Goal: Task Accomplishment & Management: Manage account settings

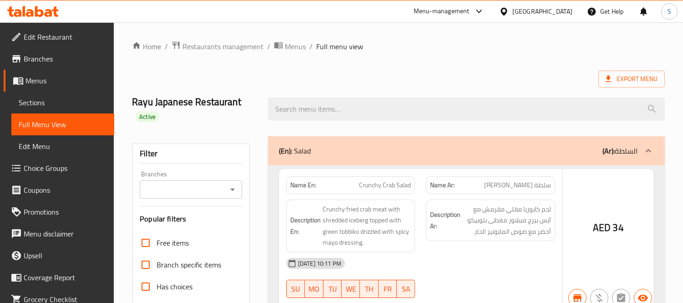
click at [477, 76] on div at bounding box center [341, 151] width 683 height 303
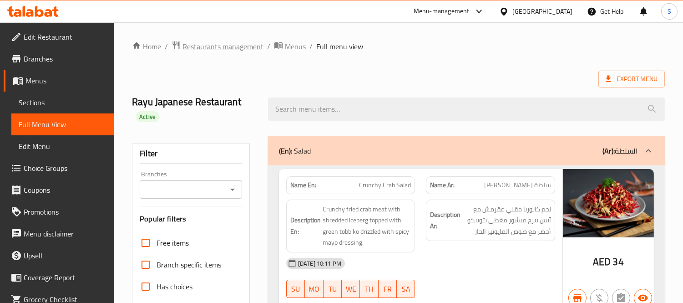
click at [255, 43] on span "Restaurants management" at bounding box center [222, 46] width 81 height 11
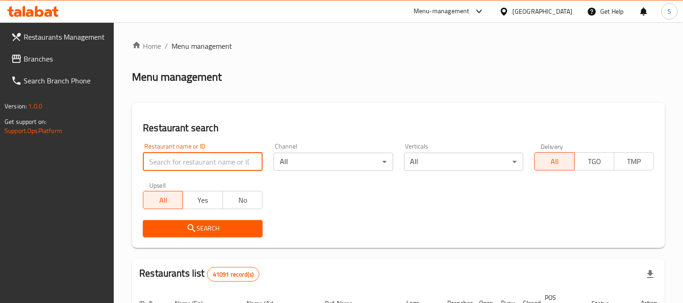
click at [229, 170] on input "search" at bounding box center [203, 161] width 120 height 18
click at [228, 166] on input "search" at bounding box center [203, 161] width 120 height 18
paste input "Biryani by [PERSON_NAME]"
type input "Biryani by [PERSON_NAME]"
click button "Search" at bounding box center [203, 228] width 120 height 17
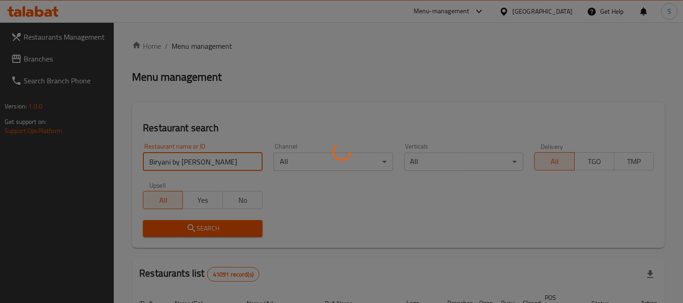
click button "Search" at bounding box center [203, 228] width 120 height 17
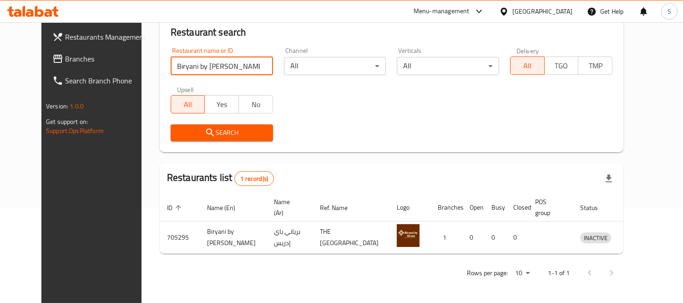
scroll to position [96, 0]
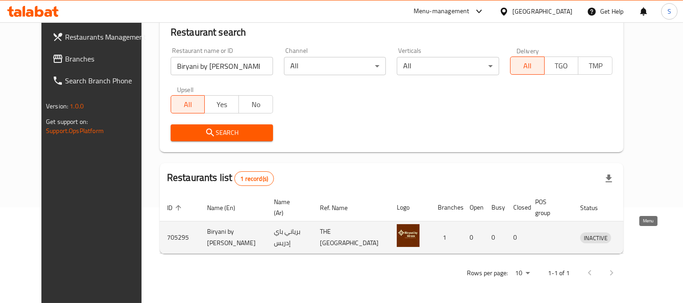
click at [640, 233] on icon "enhanced table" at bounding box center [634, 237] width 11 height 11
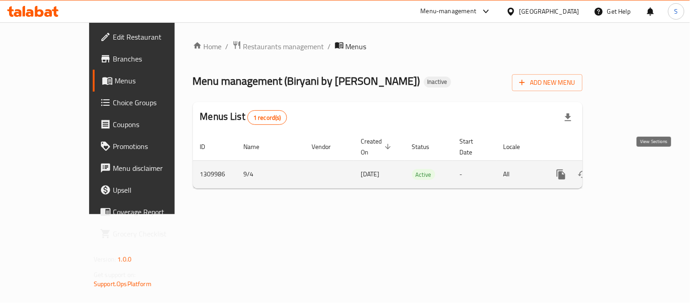
click at [638, 163] on link "enhanced table" at bounding box center [627, 174] width 22 height 22
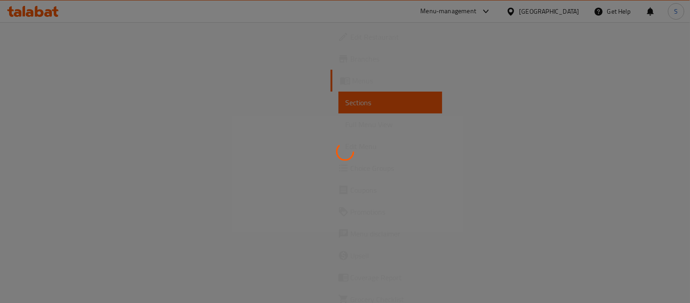
click at [654, 161] on div at bounding box center [345, 151] width 690 height 303
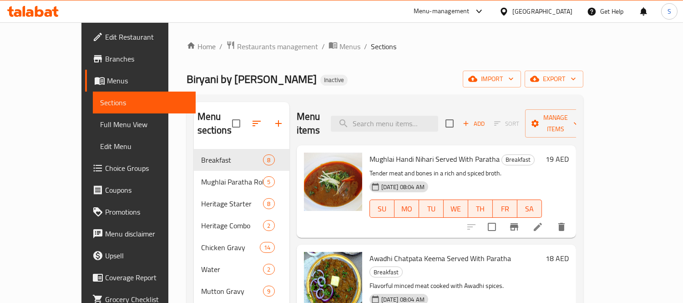
click at [100, 121] on span "Full Menu View" at bounding box center [144, 124] width 88 height 11
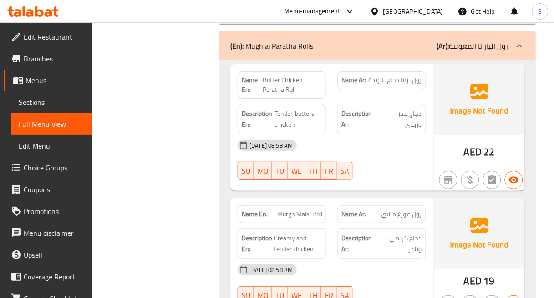
scroll to position [1416, 0]
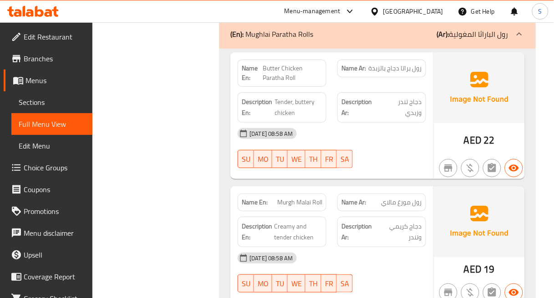
drag, startPoint x: 356, startPoint y: 126, endPoint x: 356, endPoint y: 116, distance: 9.6
click at [356, 125] on div "04-09-2025 08:58 AM" at bounding box center [331, 134] width 199 height 22
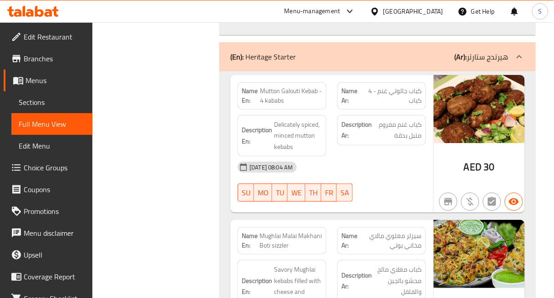
scroll to position [2096, 0]
click at [268, 86] on span "Mutton Galouti Kebab - 4 kababs" at bounding box center [291, 95] width 62 height 19
copy span "Mutton"
click at [405, 158] on div "[DATE] 08:04 AM" at bounding box center [331, 167] width 199 height 22
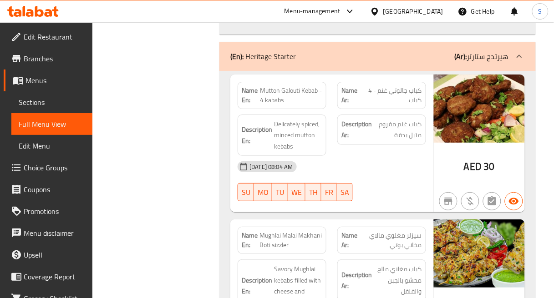
click at [275, 86] on span "Mutton Galouti Kebab - 4 kababs" at bounding box center [291, 95] width 62 height 19
copy span "Mutton"
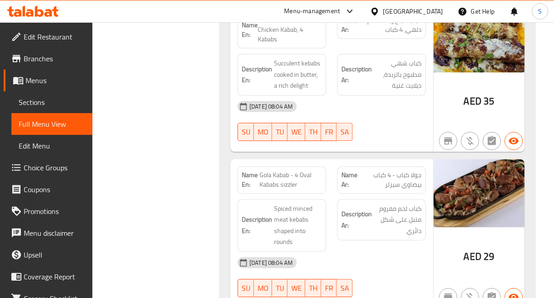
scroll to position [2450, 0]
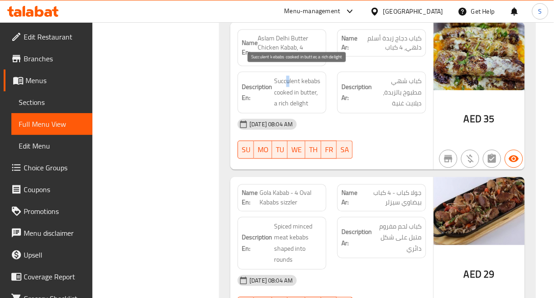
click at [288, 76] on span "Succulent kebabs cooked in butter, a rich delight" at bounding box center [298, 93] width 48 height 34
drag, startPoint x: 288, startPoint y: 71, endPoint x: 282, endPoint y: 73, distance: 6.5
click at [282, 76] on span "Succulent kebabs cooked in butter, a rich delight" at bounding box center [298, 93] width 48 height 34
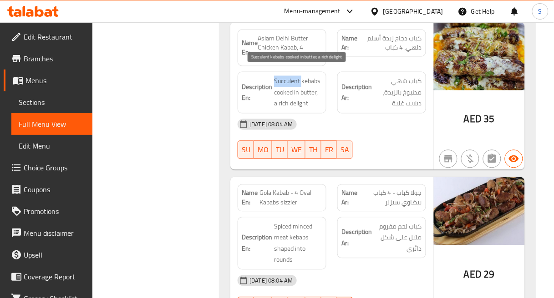
copy span "Succulent"
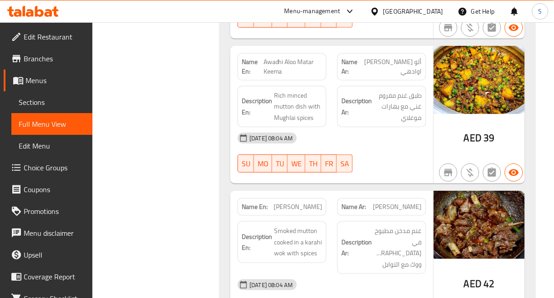
scroll to position [6266, 0]
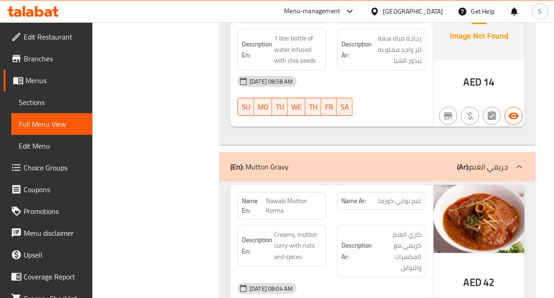
click at [353, 229] on h6 "Description Ar: كاري الغنم كريمي مع المكسرات والتوابل" at bounding box center [381, 251] width 81 height 45
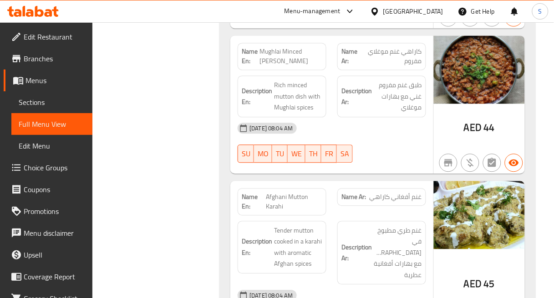
scroll to position [7523, 0]
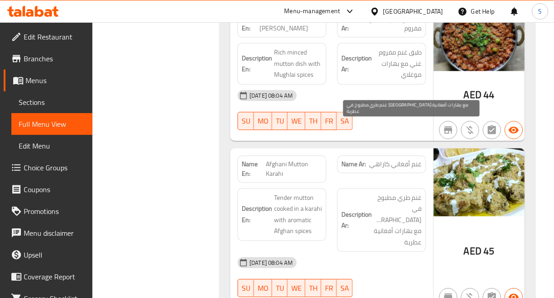
click at [412, 192] on span "غنم طري مطبوخ في كاراهي مع بهارات أفغانية عطرية" at bounding box center [398, 220] width 48 height 56
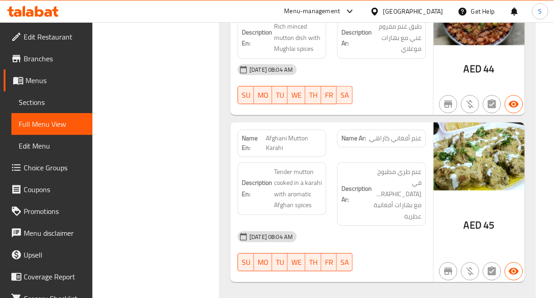
scroll to position [7573, 0]
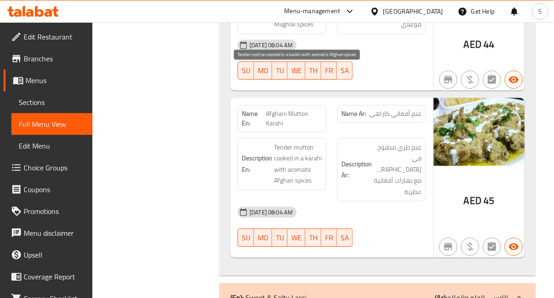
click at [319, 142] on span "Tender mutton cooked in a karahi with aromatic Afghan spices" at bounding box center [298, 164] width 48 height 45
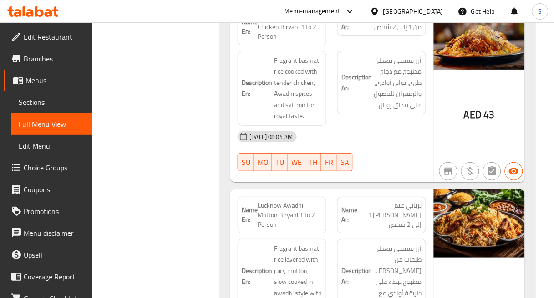
scroll to position [8625, 0]
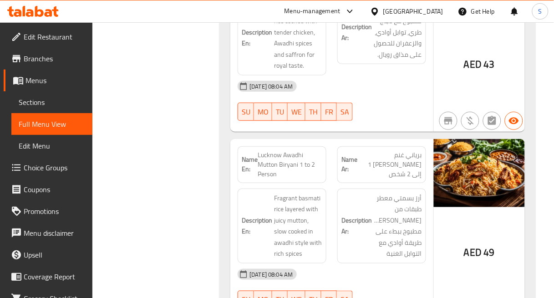
click at [431, 264] on div "[DATE] 08:04 AM" at bounding box center [331, 275] width 199 height 22
click at [488, 244] on span "49" at bounding box center [489, 253] width 11 height 18
click at [457, 163] on div "AED 49" at bounding box center [479, 229] width 91 height 181
click at [453, 139] on div "AED 49" at bounding box center [479, 229] width 91 height 181
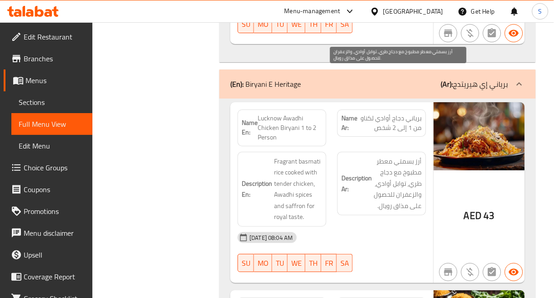
scroll to position [8423, 0]
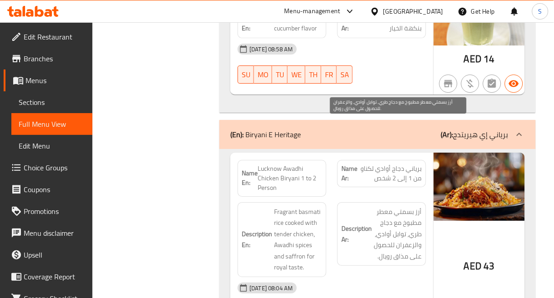
click at [406, 207] on span "أرز بسمتي معطر مطبوخ مع دجاج طري، توابل أوادي، والزعفران للحصول على مذاق رويال." at bounding box center [398, 235] width 48 height 56
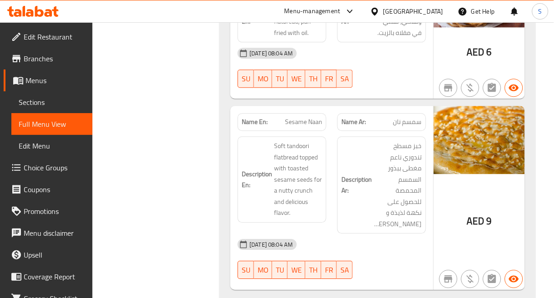
scroll to position [11889, 0]
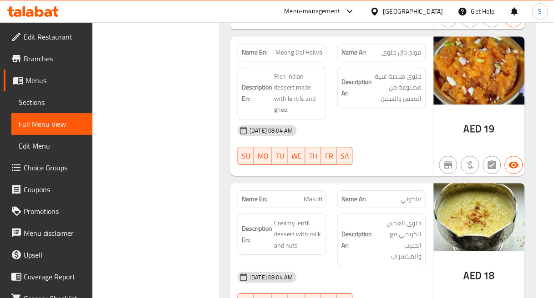
scroll to position [13279, 0]
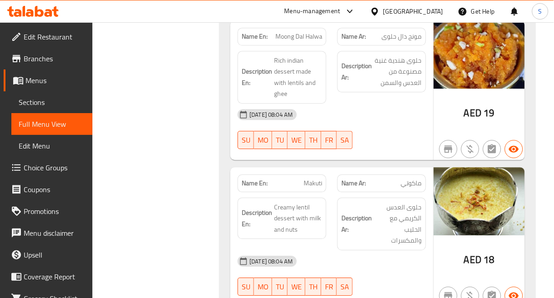
click at [407, 251] on div "04-09-2025 08:04 AM SU MO TU WE TH FR SA" at bounding box center [331, 276] width 199 height 51
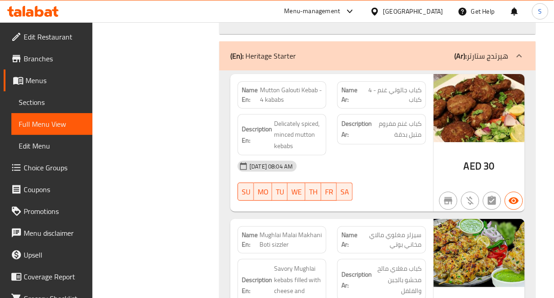
scroll to position [2100, 0]
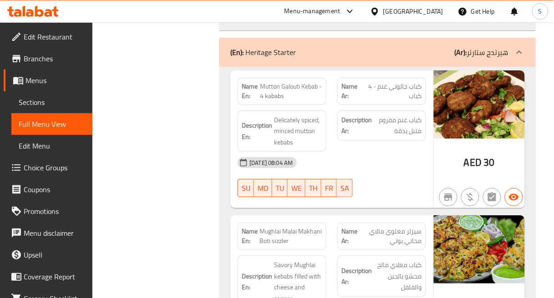
click at [338, 132] on div "Description Ar: كباب غنم مفروم متبل بدقة" at bounding box center [382, 131] width 100 height 53
click at [337, 131] on div "Description Ar: كباب غنم مفروم متبل بدقة" at bounding box center [382, 131] width 100 height 53
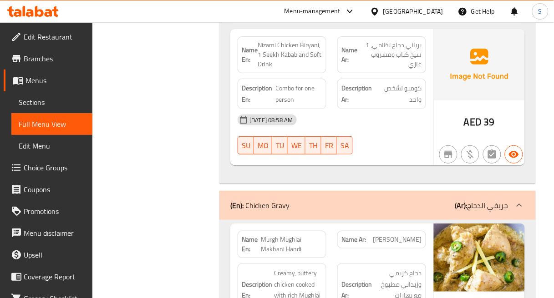
scroll to position [3602, 0]
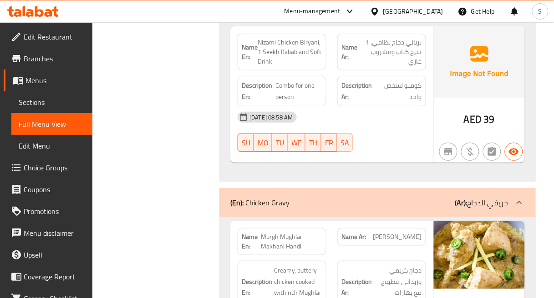
click at [338, 256] on div "Description Ar: دجاج كريمي وزبداني مطبوخ مع بهارات موغلاي الغنية" at bounding box center [382, 288] width 100 height 64
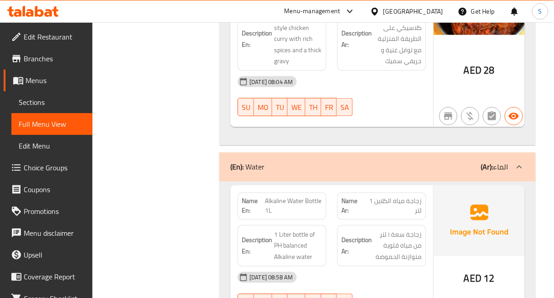
click at [495, 188] on img at bounding box center [479, 221] width 91 height 71
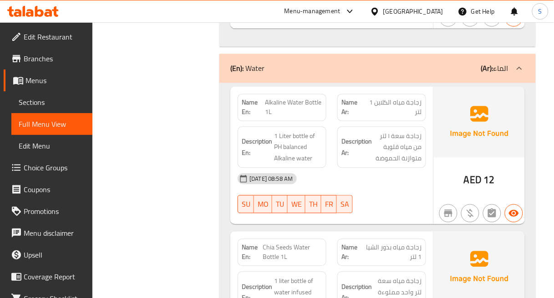
scroll to position [6025, 0]
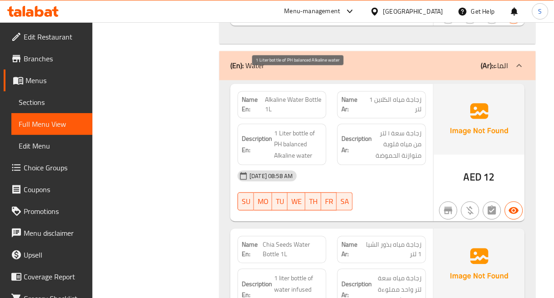
click at [288, 128] on span "1 Liter bottle of PH balanced Alkaline water" at bounding box center [298, 145] width 48 height 34
drag, startPoint x: 311, startPoint y: 88, endPoint x: 274, endPoint y: 89, distance: 36.4
click at [274, 128] on span "1 Liter bottle of PH balanced Alkaline water" at bounding box center [298, 145] width 48 height 34
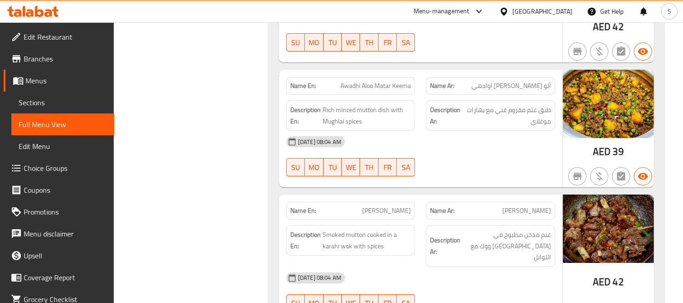
click at [307, 137] on span "[DATE] 08:04 AM" at bounding box center [319, 141] width 51 height 9
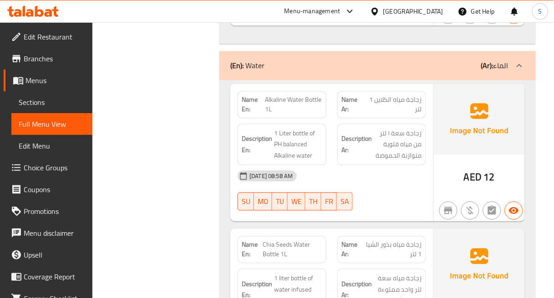
click at [339, 124] on div "Description Ar: زجاجة سعة ١ لتر من مياه قلوية متوازنة الحموضة" at bounding box center [381, 145] width 89 height 42
drag, startPoint x: 309, startPoint y: 87, endPoint x: 273, endPoint y: 87, distance: 35.9
click at [273, 128] on h6 "Description En: 1 Liter bottle of PH balanced Alkaline water" at bounding box center [282, 145] width 81 height 34
copy span "PH balanced"
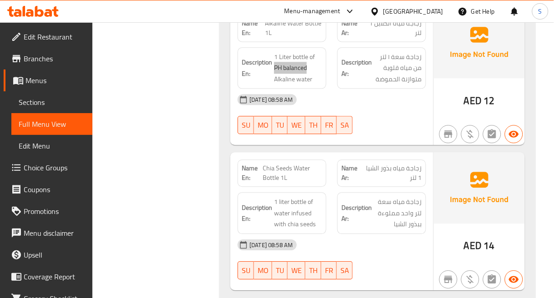
scroll to position [6126, 0]
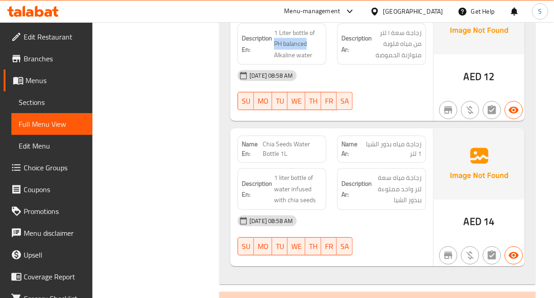
click at [493, 141] on img at bounding box center [479, 163] width 91 height 71
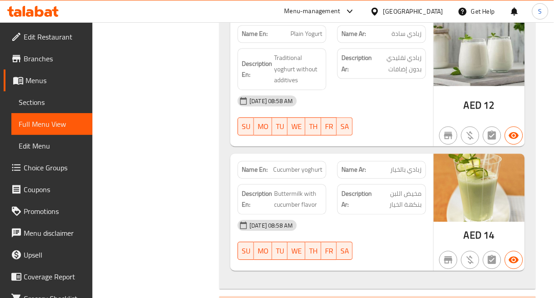
scroll to position [8276, 0]
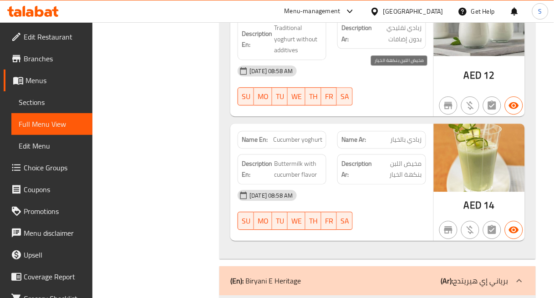
click at [390, 158] on span "مخيض اللبن بنكهة الخيار" at bounding box center [398, 169] width 48 height 22
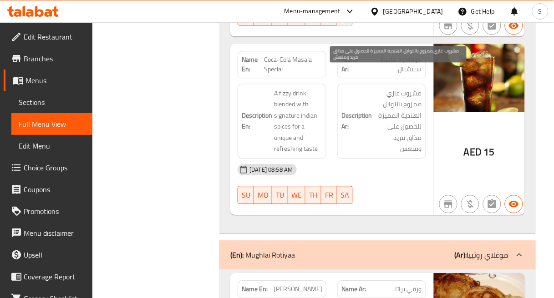
scroll to position [11124, 0]
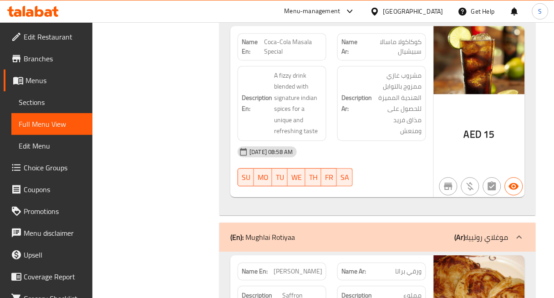
click at [481, 256] on img at bounding box center [479, 290] width 91 height 68
click at [389, 290] on span "مملوء بالزعفران" at bounding box center [400, 301] width 41 height 22
click at [388, 290] on span "مملوء بالزعفران" at bounding box center [400, 301] width 41 height 22
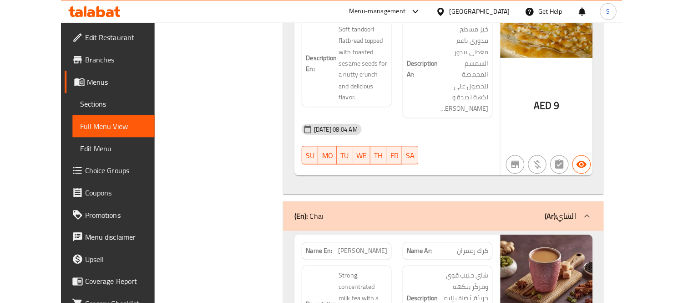
scroll to position [11968, 0]
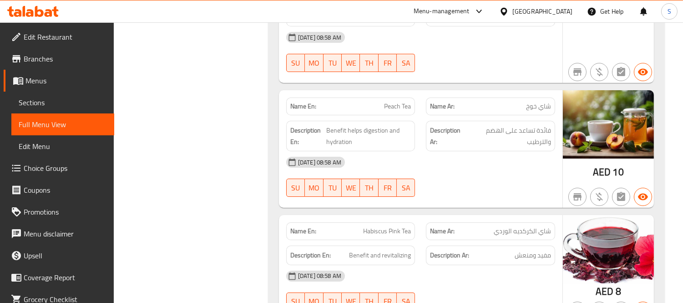
click at [80, 32] on span "Edit Restaurant" at bounding box center [65, 36] width 83 height 11
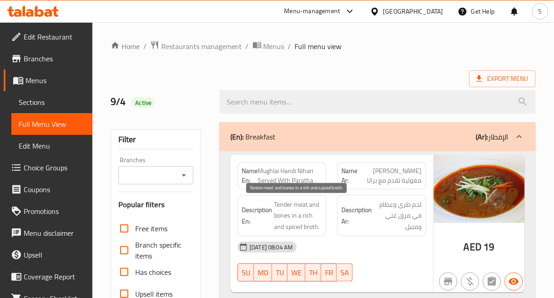
click at [316, 229] on span "Tender meat and bones in a rich and spiced broth." at bounding box center [298, 216] width 48 height 34
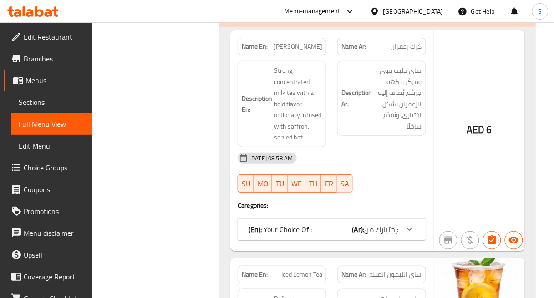
scroll to position [12045, 0]
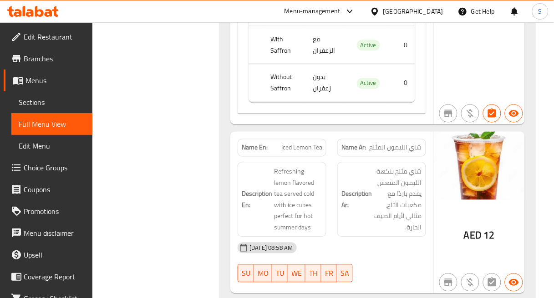
scroll to position [12421, 0]
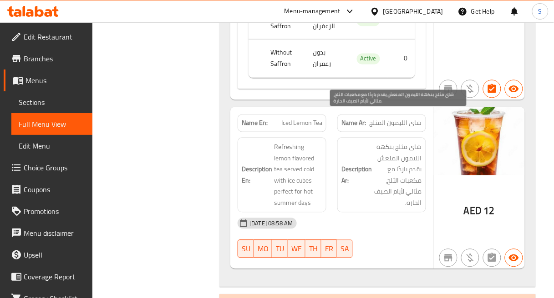
click at [412, 142] on span "شاي مثلج بنكهة الليمون المنعش يقدم باردًا مع مكعبات الثلج، مثالي لأيام الصيف ال…" at bounding box center [398, 175] width 48 height 67
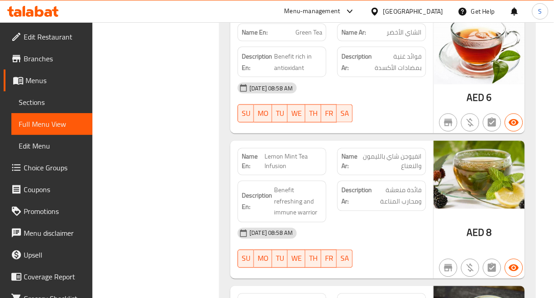
scroll to position [13749, 0]
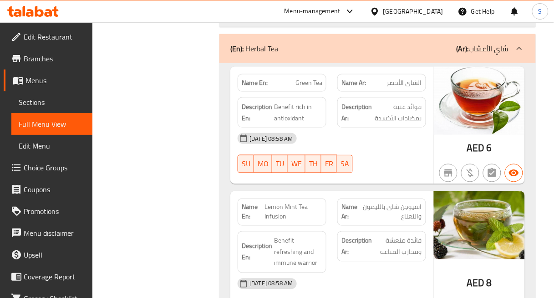
click at [299, 203] on span "Lemon Mint Tea Infusion" at bounding box center [293, 212] width 58 height 19
copy span "Lemon Mint Tea Infusion"
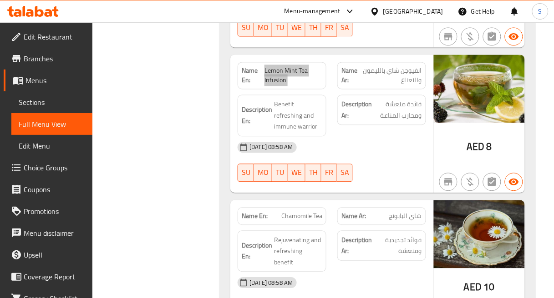
scroll to position [13901, 0]
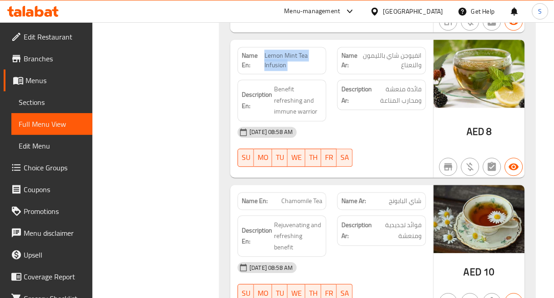
drag, startPoint x: 271, startPoint y: 110, endPoint x: 447, endPoint y: 163, distance: 183.8
click at [271, 216] on div "Description En: Rejuvenating and refreshing benefit" at bounding box center [282, 237] width 89 height 42
click at [270, 225] on strong "Description En:" at bounding box center [257, 236] width 30 height 22
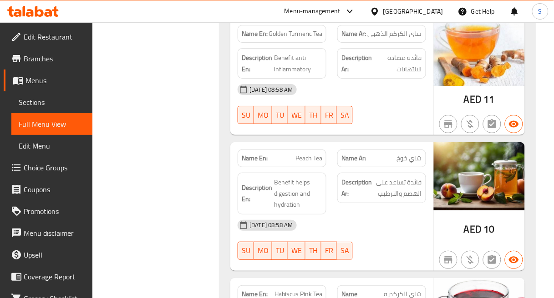
scroll to position [14255, 0]
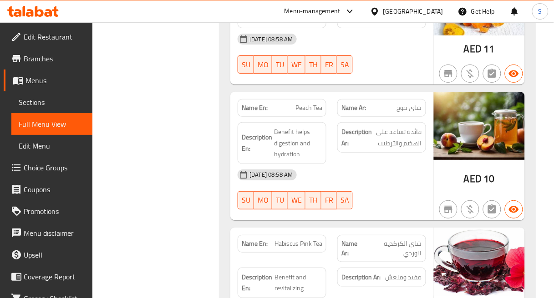
click at [316, 239] on span "Habiscus Pink Tea" at bounding box center [298, 244] width 48 height 10
click at [317, 239] on span "Habiscus Pink Tea" at bounding box center [298, 244] width 48 height 10
copy span "Habiscus Pink Tea"
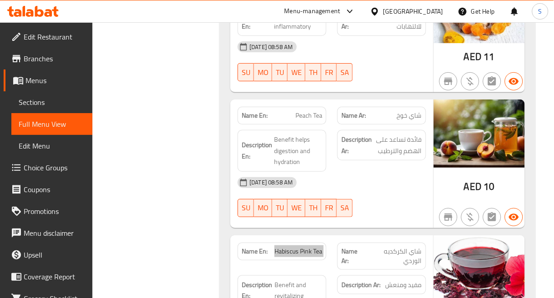
scroll to position [14305, 0]
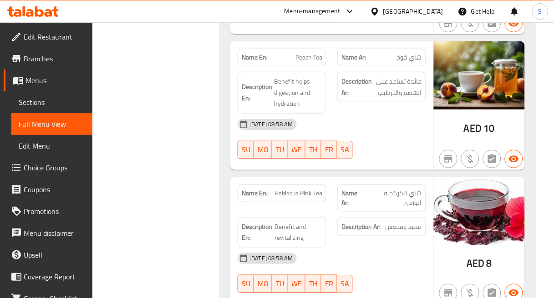
copy span "Black Tea"
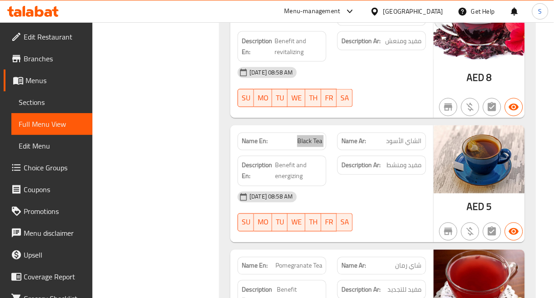
scroll to position [14508, 0]
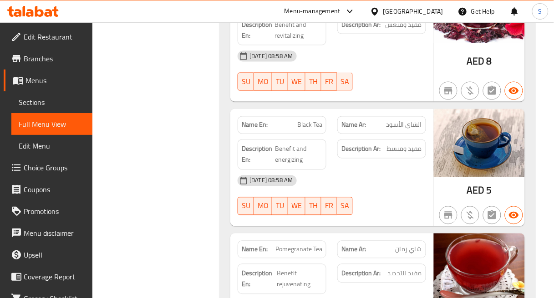
click at [309, 245] on span "Pomegranate Tea" at bounding box center [298, 250] width 47 height 10
copy span "Pomegranate Tea"
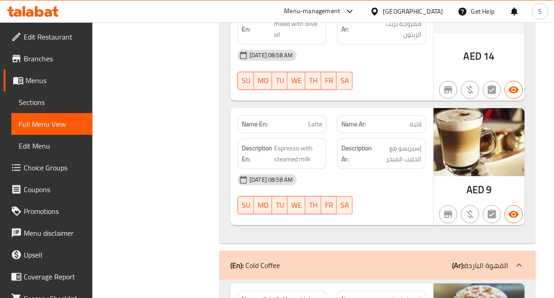
scroll to position [15736, 0]
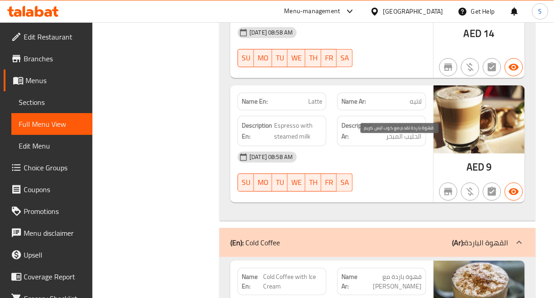
drag, startPoint x: 409, startPoint y: 137, endPoint x: 409, endPoint y: 146, distance: 9.1
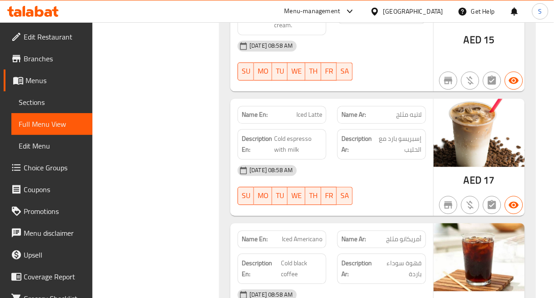
scroll to position [16090, 0]
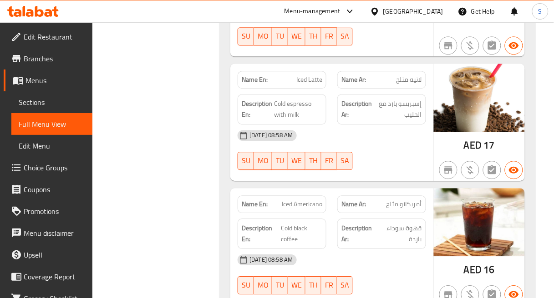
copy span "Iced Cappuccino"
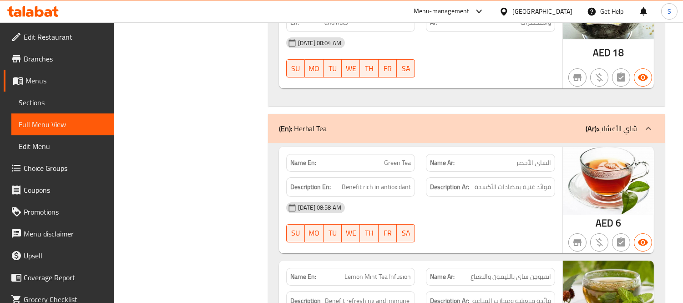
scroll to position [11591, 0]
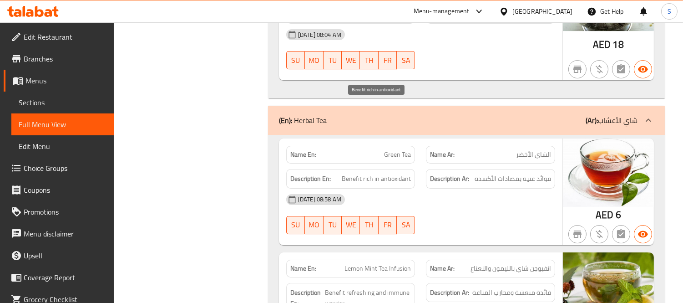
click at [396, 173] on span "Benefit rich in antioxidant" at bounding box center [376, 178] width 69 height 11
copy span "antioxidant"
click at [361, 173] on span "Benefit rich in antioxidant" at bounding box center [376, 178] width 69 height 11
click at [367, 173] on span "Benefit rich in antioxidant" at bounding box center [376, 178] width 69 height 11
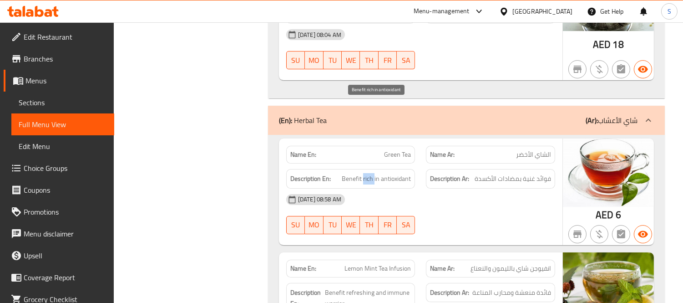
click at [367, 173] on span "Benefit rich in antioxidant" at bounding box center [376, 178] width 69 height 11
copy span "rich"
click at [354, 169] on div "Description En: Benefit rich in antioxidant" at bounding box center [350, 179] width 129 height 20
copy span "Benefit"
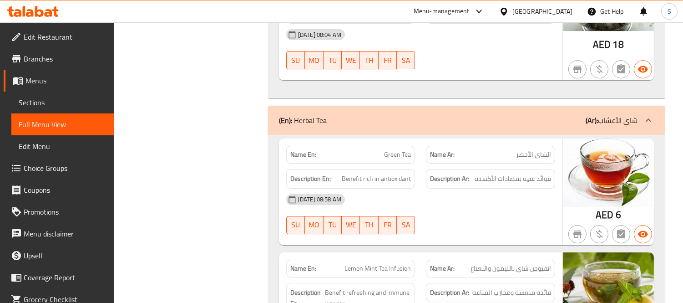
click at [399, 150] on span "Green Tea" at bounding box center [397, 155] width 27 height 10
copy span "Green Tea"
click at [413, 163] on div "Description En: Benefit rich in antioxidant" at bounding box center [351, 178] width 140 height 30
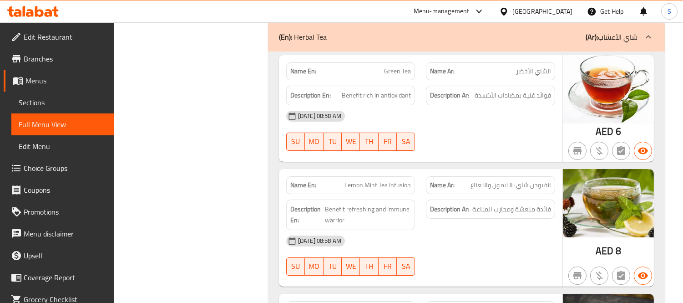
scroll to position [11692, 0]
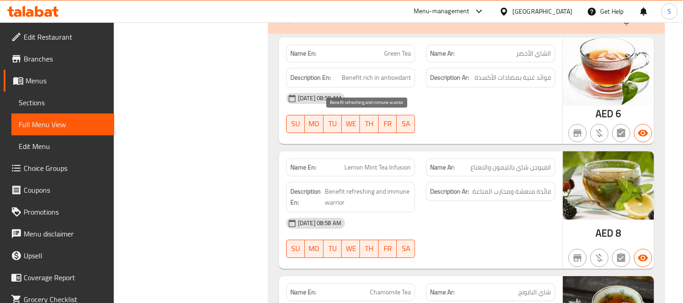
click at [370, 186] on span "Benefit refreshing and immune warrior" at bounding box center [368, 197] width 86 height 22
copy span "refreshing"
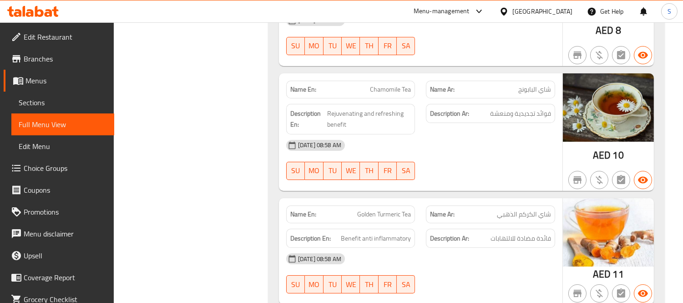
scroll to position [11945, 0]
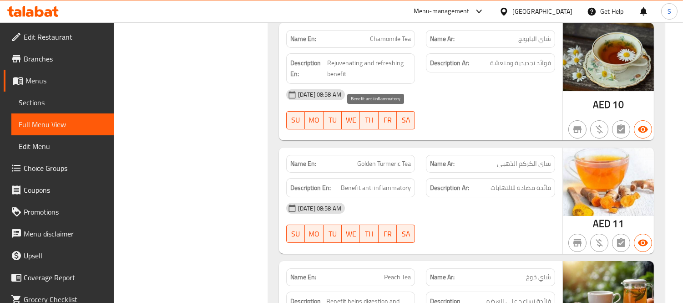
click at [349, 182] on span "Benefit anti inflammatory" at bounding box center [376, 187] width 70 height 11
click at [395, 182] on span "Benefit anti inflammatory" at bounding box center [376, 187] width 70 height 11
drag, startPoint x: 395, startPoint y: 117, endPoint x: 355, endPoint y: 92, distance: 46.2
click at [395, 182] on span "Benefit anti inflammatory" at bounding box center [376, 187] width 70 height 11
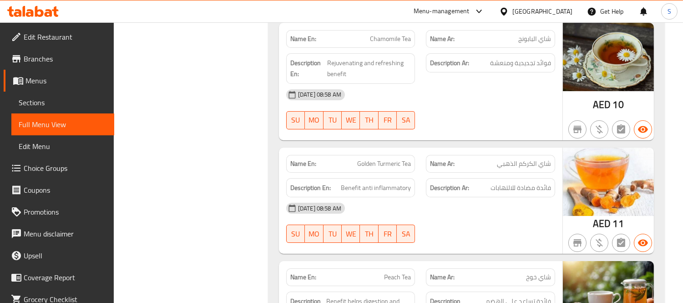
click at [397, 159] on span "Golden Turmeric Tea" at bounding box center [384, 164] width 54 height 10
click at [405, 182] on span "Benefit anti inflammatory" at bounding box center [376, 187] width 70 height 11
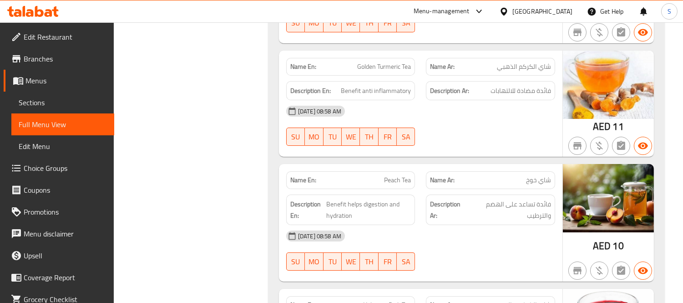
scroll to position [12046, 0]
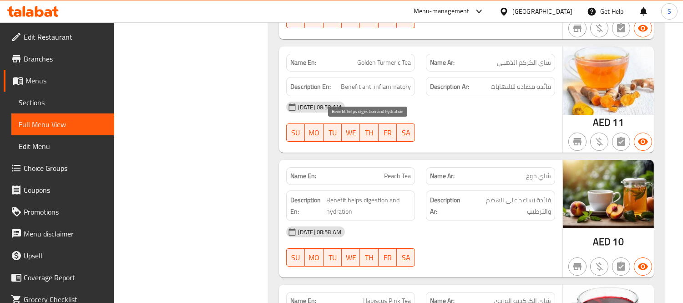
click at [346, 194] on span "Benefit helps digestion and hydration" at bounding box center [368, 205] width 85 height 22
click at [397, 171] on span "Peach Tea" at bounding box center [397, 176] width 27 height 10
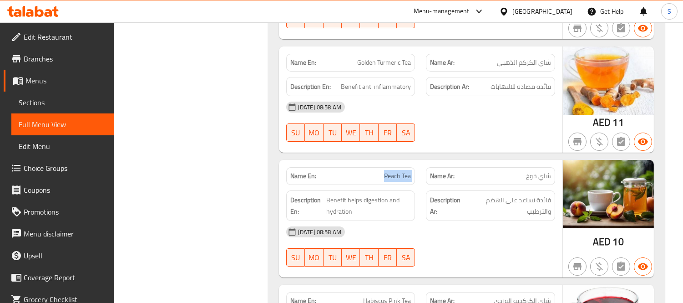
click at [408, 221] on div "04-09-2025 08:58 AM" at bounding box center [421, 232] width 280 height 22
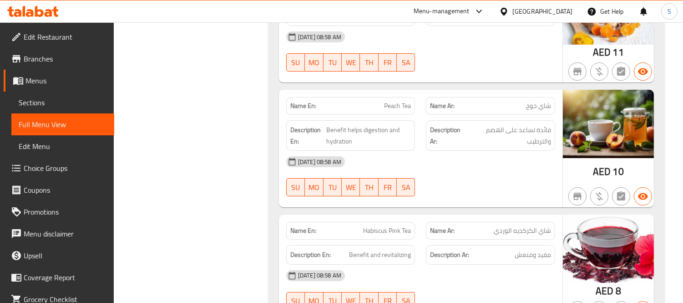
scroll to position [12147, 0]
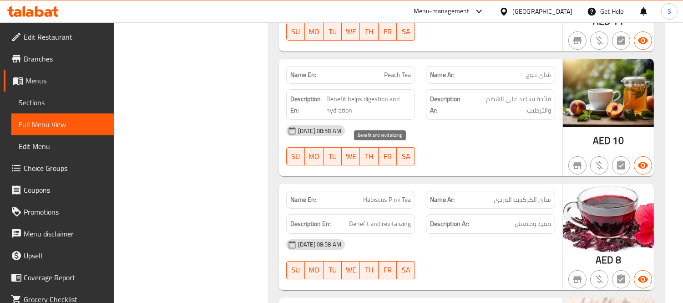
click at [398, 218] on span "Benefit and revitalizing" at bounding box center [380, 223] width 62 height 11
click at [385, 195] on span "Habiscus Pink Tea" at bounding box center [387, 200] width 48 height 10
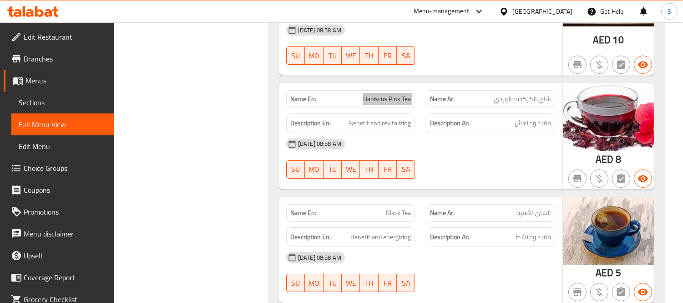
scroll to position [12248, 0]
click at [389, 203] on div "Name En: Black Tea" at bounding box center [350, 212] width 129 height 18
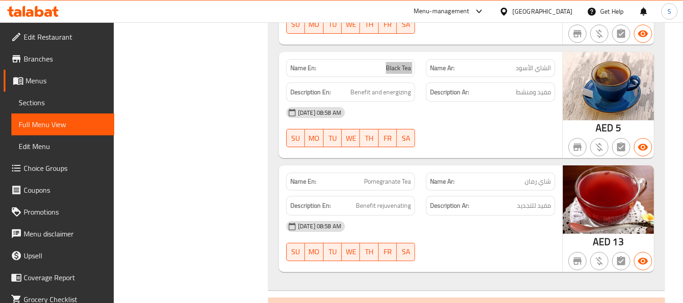
scroll to position [12400, 0]
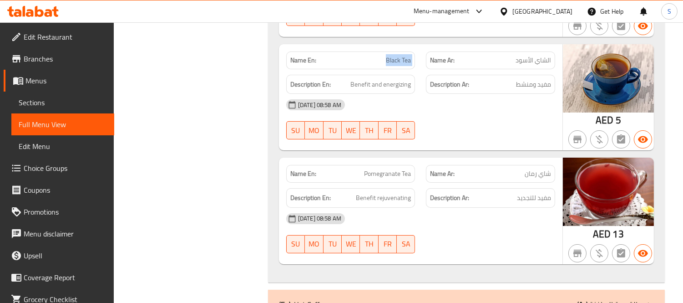
click at [396, 188] on div "Description En: Benefit rejuvenating" at bounding box center [350, 198] width 129 height 20
click at [393, 169] on span "Pomegranate Tea" at bounding box center [387, 174] width 47 height 10
click at [438, 192] on strong "Description Ar:" at bounding box center [449, 197] width 39 height 11
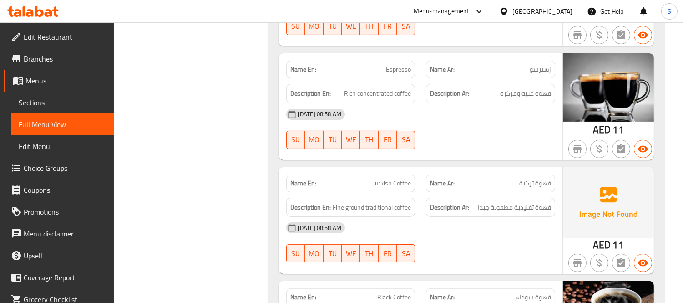
scroll to position [12855, 0]
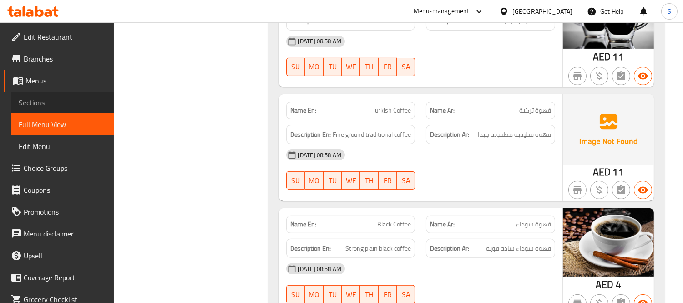
click at [64, 97] on span "Sections" at bounding box center [63, 102] width 88 height 11
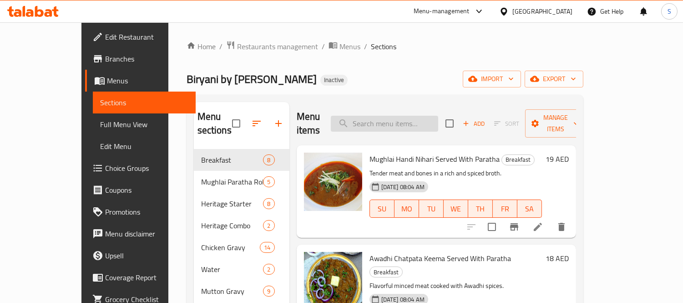
click at [410, 116] on input "search" at bounding box center [384, 124] width 107 height 16
paste input "Biryani by [PERSON_NAME]"
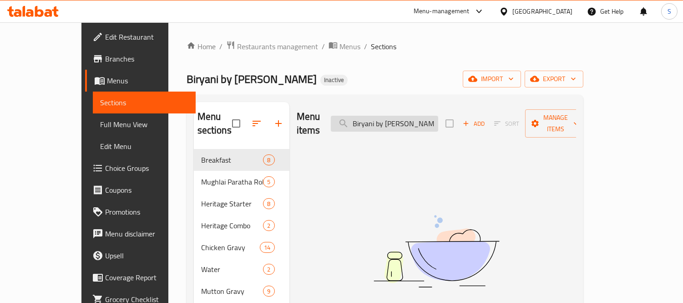
click at [428, 116] on input "Biryani by [PERSON_NAME]" at bounding box center [384, 124] width 107 height 16
paste input "Green Tea"
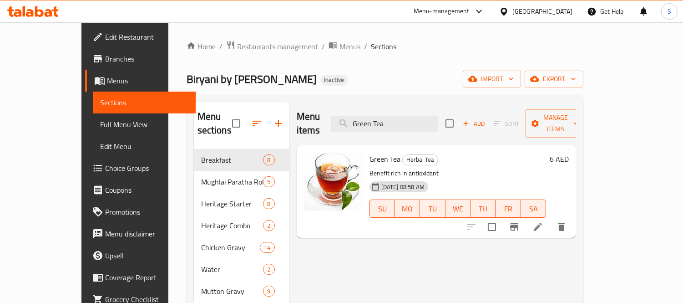
type input "Green Tea"
click at [543, 221] on icon at bounding box center [537, 226] width 11 height 11
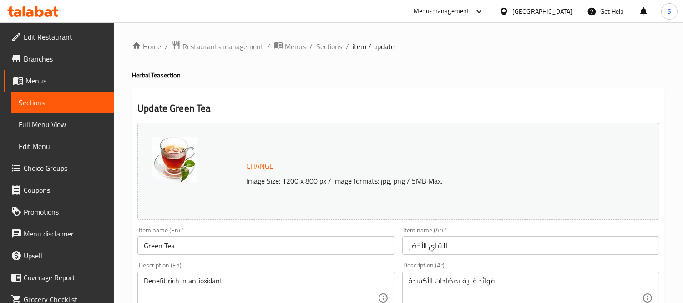
click at [229, 288] on textarea "Benefit rich in antioxidant" at bounding box center [260, 297] width 233 height 43
paste textarea "Green tea, harvested and processed to preserve their natural antioxidants and h…"
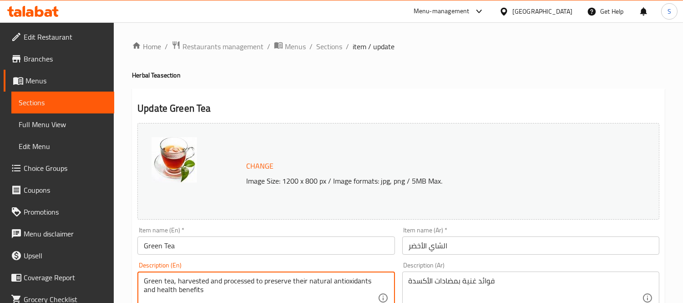
type textarea "Green tea, harvested and processed to preserve their natural antioxidants and h…"
click at [460, 275] on div "فوائد غنية بمضادات الأكسدة Description (Ar)" at bounding box center [530, 297] width 257 height 53
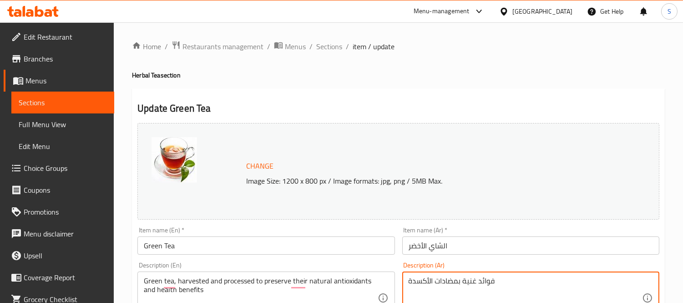
click at [455, 280] on textarea "فوائد غنية بمضادات الأكسدة" at bounding box center [525, 297] width 233 height 43
paste textarea "شاي أخضر، يتم حصاده ومعالجته للحفاظ على مضادات الأكسدة الطبيعية والفوائد الصحي"
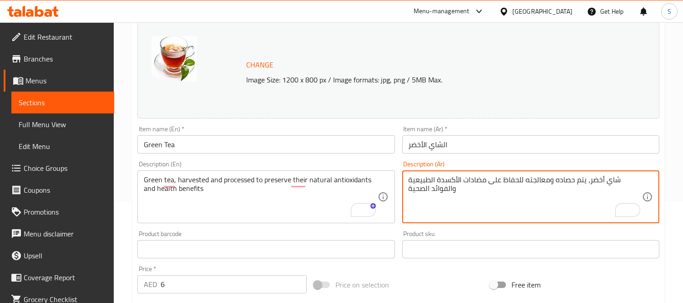
type textarea "شاي أخضر، يتم حصاده ومعالجته للحفاظ على مضادات الأكسدة الطبيعية والفوائد الصحية"
click at [363, 148] on input "Green Tea" at bounding box center [265, 144] width 257 height 18
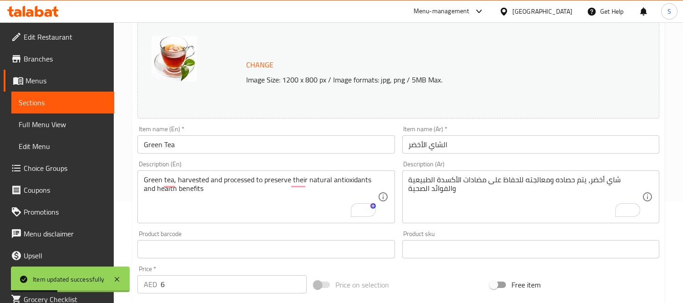
click at [44, 102] on span "Sections" at bounding box center [63, 102] width 88 height 11
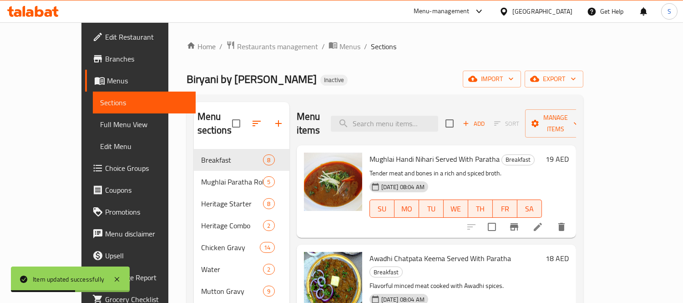
click at [410, 149] on div "Mughlai Handi Nihari Served With Paratha Breakfast Tender meat and bones in a r…" at bounding box center [456, 191] width 180 height 85
click at [418, 123] on input "search" at bounding box center [384, 124] width 107 height 16
paste input "Golden Turmeric Tea"
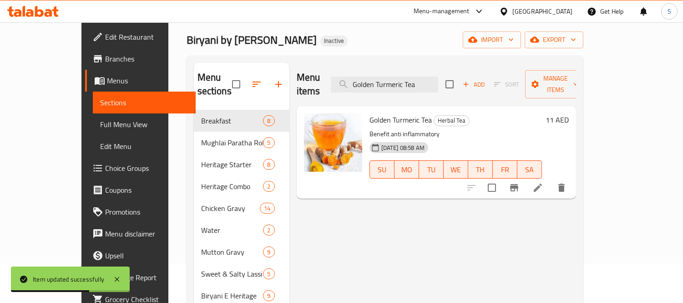
scroll to position [51, 0]
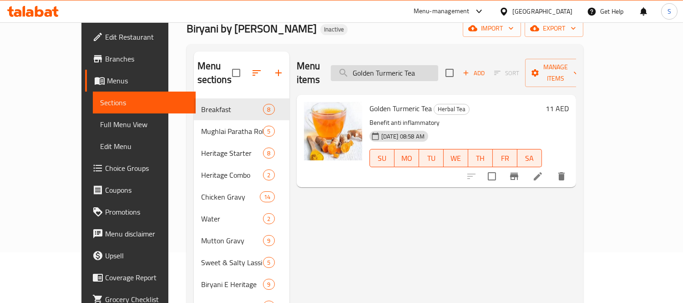
click at [415, 65] on input "Golden Turmeric Tea" at bounding box center [384, 73] width 107 height 16
paste input "Peach"
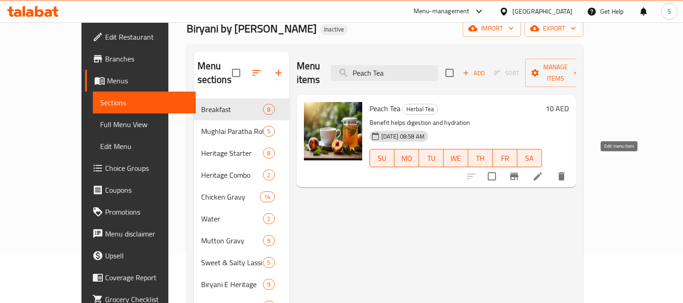
type input "Peach Tea"
click at [543, 171] on icon at bounding box center [537, 176] width 11 height 11
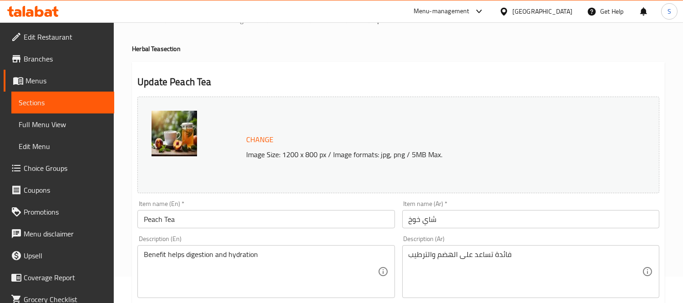
scroll to position [51, 0]
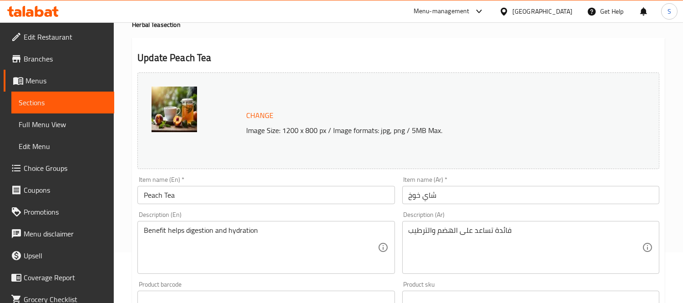
click at [309, 222] on div "Benefit helps digestion and hydration Description (En)" at bounding box center [265, 247] width 257 height 53
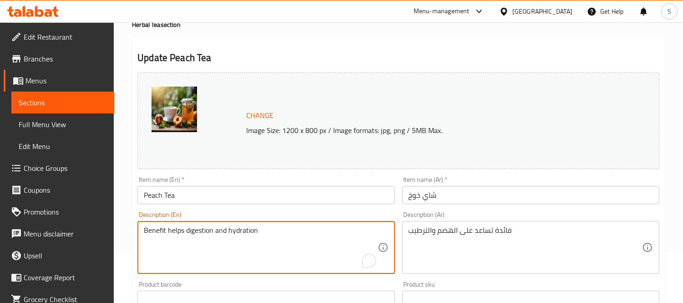
click at [310, 229] on textarea "Benefit helps digestion and hydration" at bounding box center [260, 247] width 233 height 43
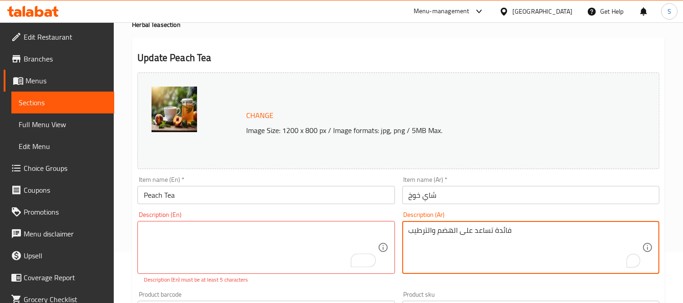
click at [530, 228] on textarea "فائدة تساعد على الهضم والترطيب" at bounding box center [525, 247] width 233 height 43
click at [511, 197] on input "شاي خوخ" at bounding box center [530, 195] width 257 height 18
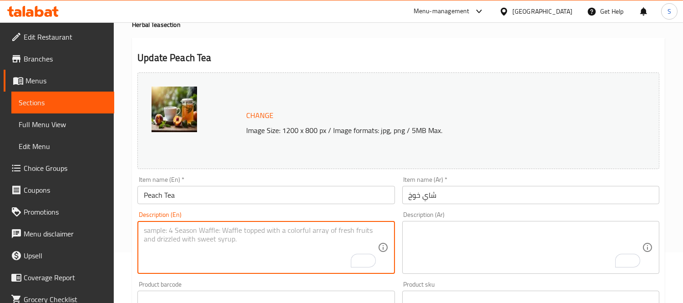
click at [220, 189] on input "Peach Tea" at bounding box center [265, 195] width 257 height 18
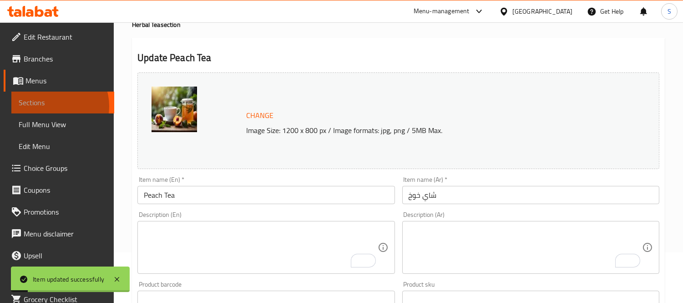
click at [53, 106] on span "Sections" at bounding box center [63, 102] width 88 height 11
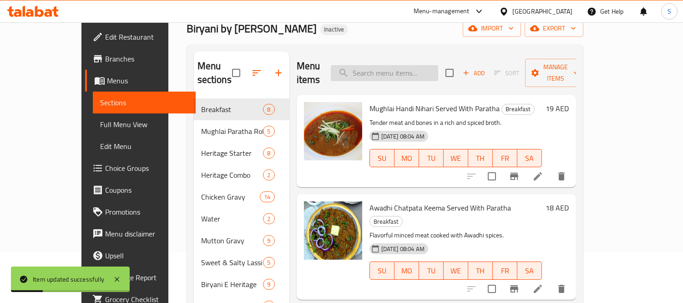
click at [430, 71] on input "search" at bounding box center [384, 73] width 107 height 16
paste input "Lemon Mint Tea Infusion"
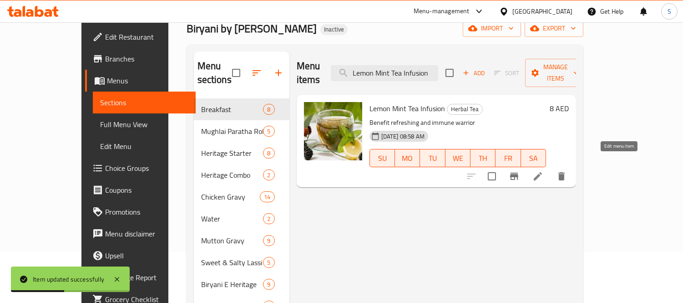
type input "Lemon Mint Tea Infusion"
click at [543, 171] on icon at bounding box center [537, 176] width 11 height 11
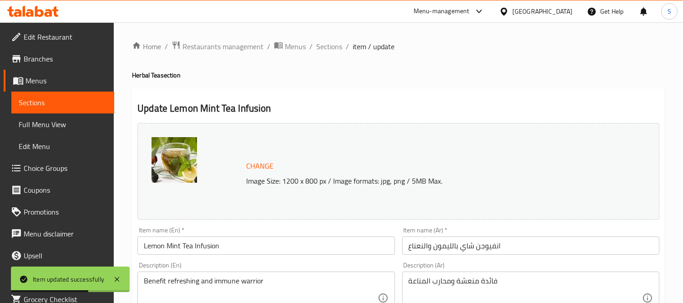
scroll to position [51, 0]
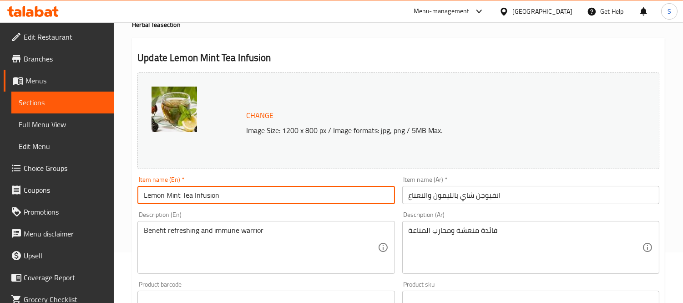
drag, startPoint x: 193, startPoint y: 198, endPoint x: 125, endPoint y: 193, distance: 68.0
click at [125, 193] on div "Home / Restaurants management / Menus / Sections / item / update Herbal Tea sec…" at bounding box center [398, 289] width 569 height 634
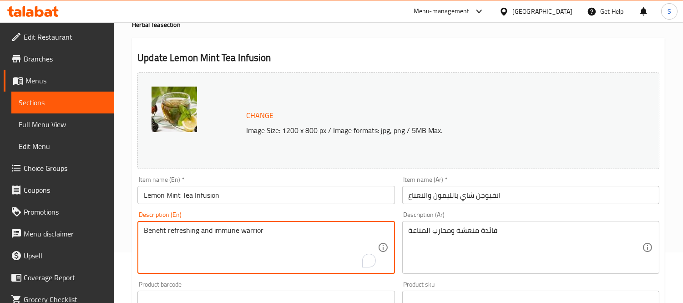
click at [301, 238] on textarea "Benefit refreshing and immune warrior" at bounding box center [260, 247] width 233 height 43
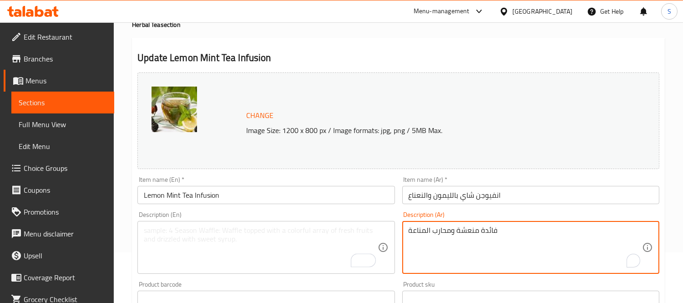
click at [520, 233] on textarea "فائدة منعشة ومحارب المناعة" at bounding box center [525, 247] width 233 height 43
click at [522, 191] on input "انفيوجن شاي بالليمون والنعناع" at bounding box center [530, 195] width 257 height 18
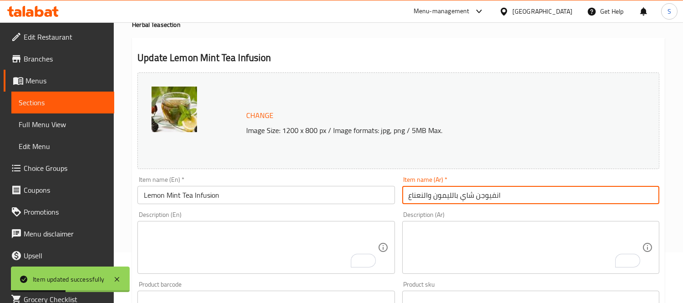
click at [42, 107] on span "Sections" at bounding box center [63, 102] width 88 height 11
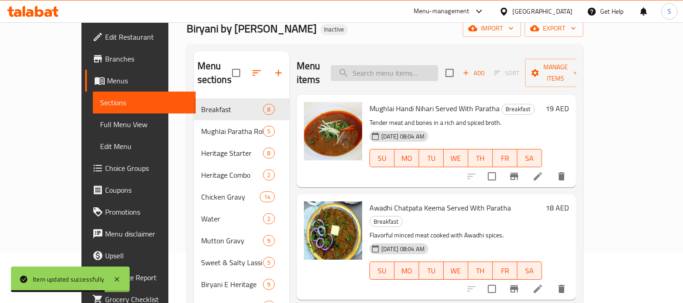
click at [429, 66] on input "search" at bounding box center [384, 73] width 107 height 16
paste input "Habiscus Pink Tea"
type input "Habiscus Pink Tea"
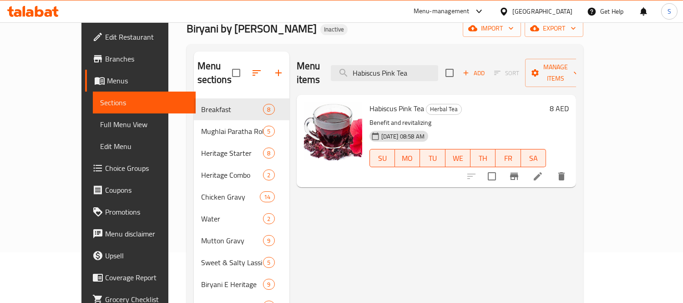
click at [543, 171] on icon at bounding box center [537, 176] width 11 height 11
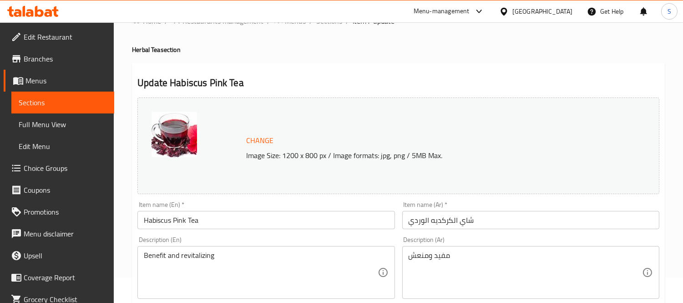
scroll to position [51, 0]
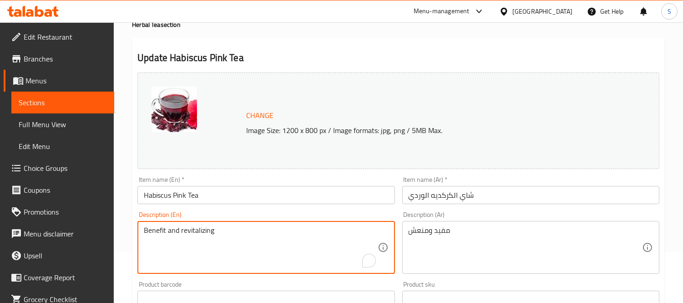
click at [299, 246] on textarea "Benefit and revitalizing" at bounding box center [260, 247] width 233 height 43
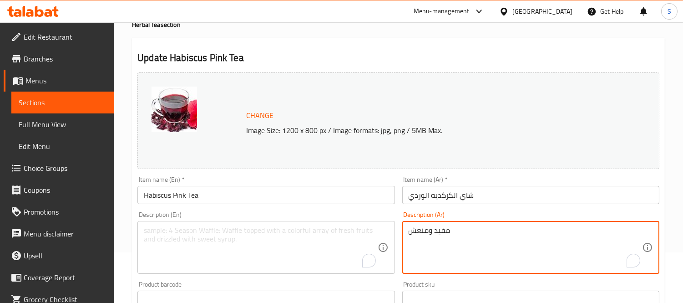
click at [424, 231] on textarea "مفيد ومنعش" at bounding box center [525, 247] width 233 height 43
click at [396, 201] on div "Item name (En)   * Habiscus Pink Tea Item name (En) *" at bounding box center [266, 189] width 264 height 35
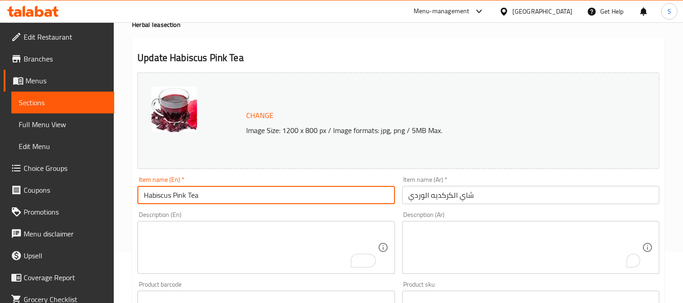
click at [391, 197] on input "Habiscus Pink Tea" at bounding box center [265, 195] width 257 height 18
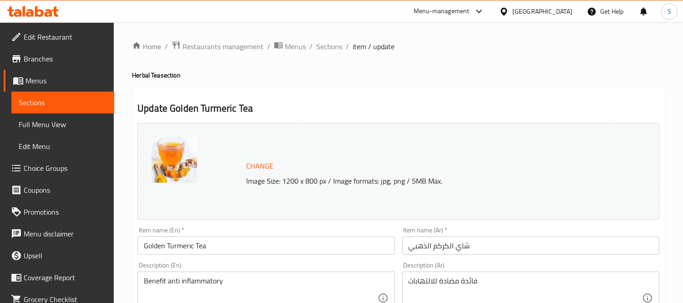
click at [259, 279] on textarea "Benefit anti inflammatory" at bounding box center [260, 297] width 233 height 43
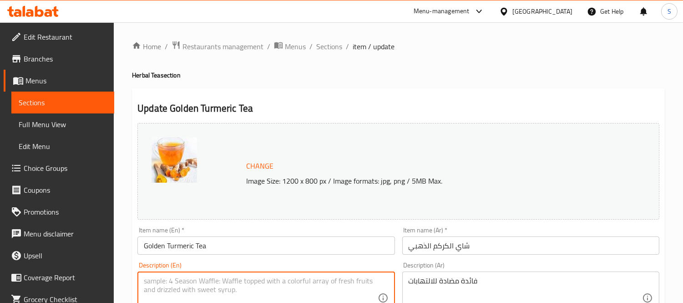
click at [490, 283] on textarea "فائدة مضادة للالتهابات" at bounding box center [525, 297] width 233 height 43
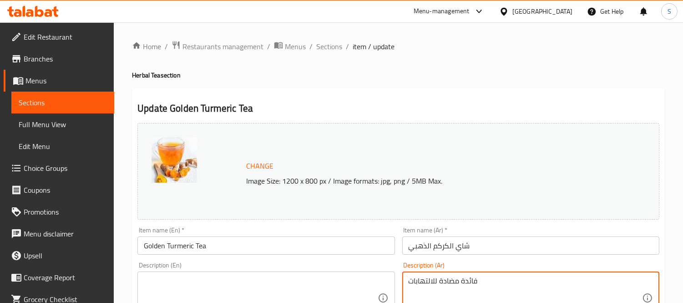
click at [490, 283] on textarea "فائدة مضادة للالتهابات" at bounding box center [525, 297] width 233 height 43
click at [317, 247] on input "Golden Turmeric Tea" at bounding box center [265, 245] width 257 height 18
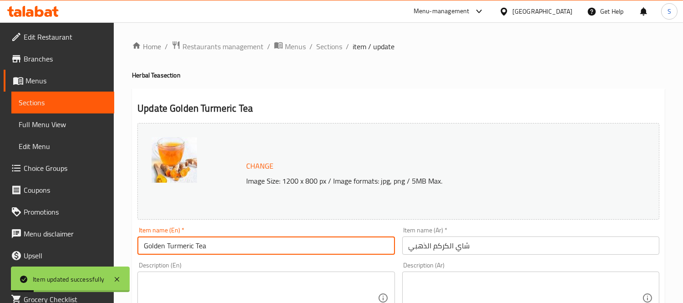
click at [189, 245] on input "Golden Turmeric Tea" at bounding box center [265, 245] width 257 height 18
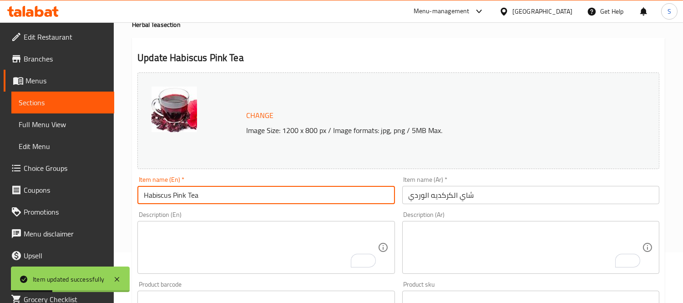
click at [92, 108] on link "Sections" at bounding box center [62, 102] width 103 height 22
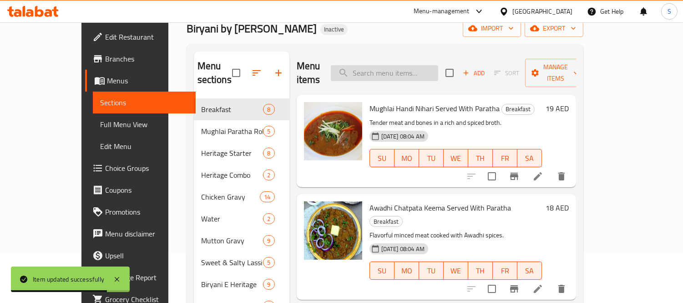
click at [416, 65] on input "search" at bounding box center [384, 73] width 107 height 16
paste input "Black Tea"
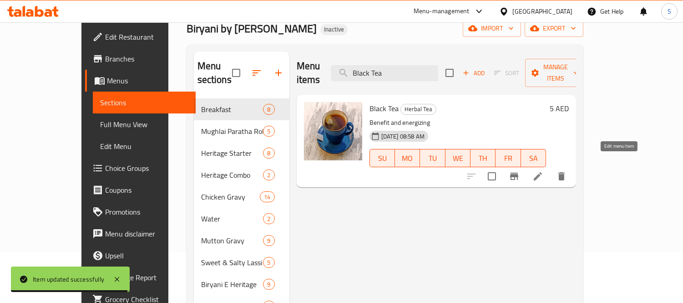
type input "Black Tea"
click at [543, 171] on icon at bounding box center [537, 176] width 11 height 11
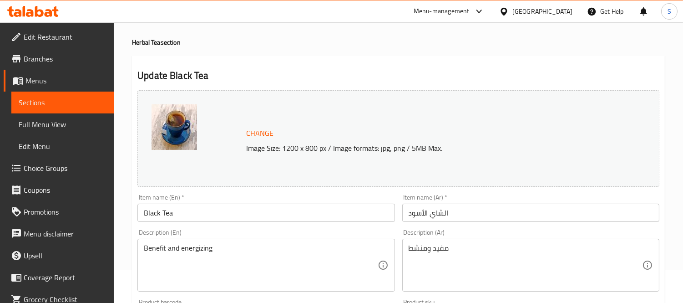
scroll to position [51, 0]
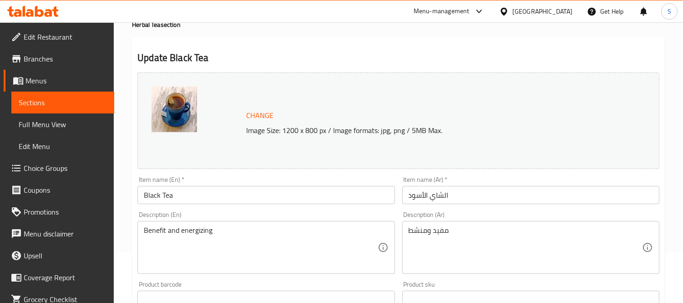
click at [319, 224] on div "Benefit and energizing Description (En)" at bounding box center [265, 247] width 257 height 53
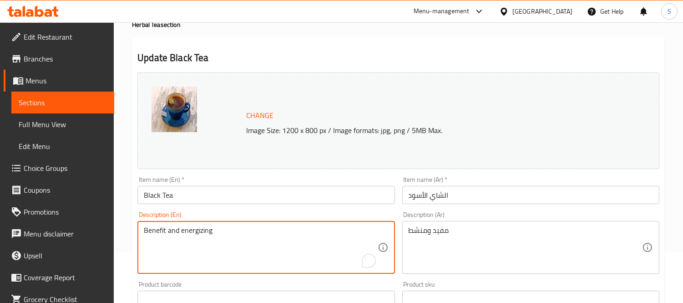
click at [335, 231] on textarea "Benefit and energizing" at bounding box center [260, 247] width 233 height 43
click at [334, 231] on textarea "Benefit and energizing" at bounding box center [260, 247] width 233 height 43
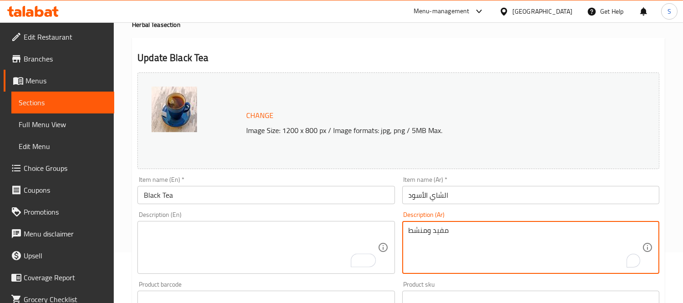
click at [418, 233] on textarea "مفيد ومنشط" at bounding box center [525, 247] width 233 height 43
click at [389, 190] on input "Black Tea" at bounding box center [265, 195] width 257 height 18
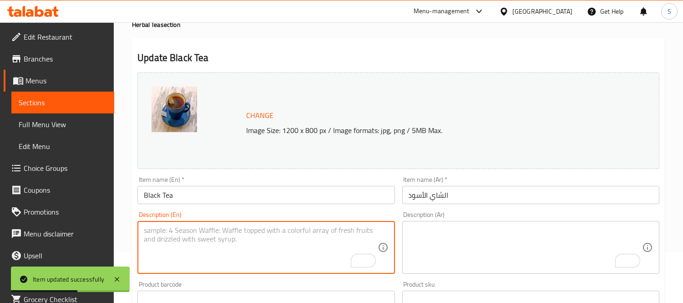
click at [292, 238] on textarea "To enrich screen reader interactions, please activate Accessibility in Grammarl…" at bounding box center [260, 247] width 233 height 43
paste textarea "Popular Beverage Has a Complex Flavor, Good Source of Caffeine and Good Source …"
type textarea "Popular Beverage Has a Complex Flavor, Good Source of Caffeine and Good Source …"
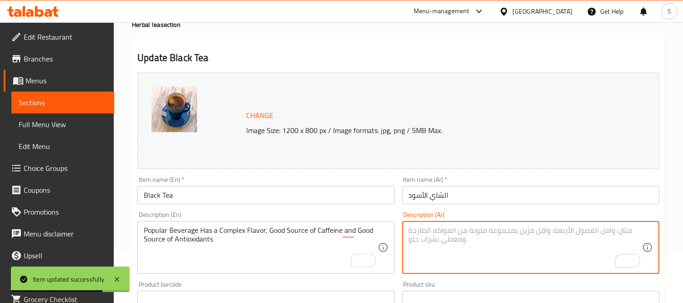
click at [467, 245] on textarea "To enrich screen reader interactions, please activate Accessibility in Grammarl…" at bounding box center [525, 247] width 233 height 43
paste textarea "مشروبات شعبية له نكهة معقدة، مصدر جيد للكافيين ومضادات الاكسدة"
type textarea "مشروبات شعبية له نكهة معقدة، مصدر جيد للكافيين ومضادات الاكسدة"
click at [491, 194] on input "الشاي الأسود" at bounding box center [530, 195] width 257 height 18
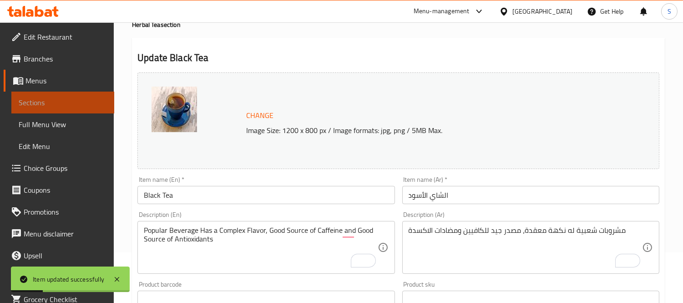
click at [84, 103] on span "Sections" at bounding box center [63, 102] width 88 height 11
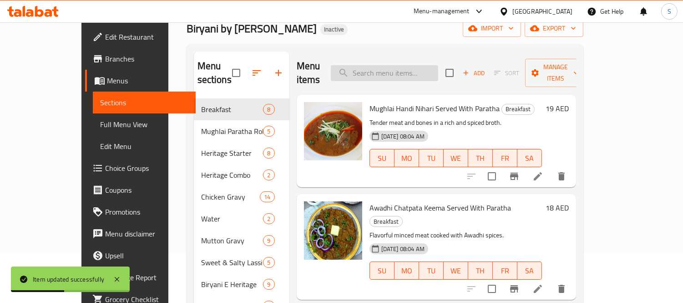
click at [417, 66] on input "search" at bounding box center [384, 73] width 107 height 16
paste input "Pomegranate Tea"
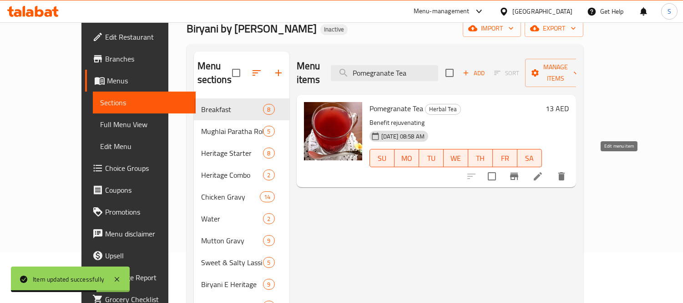
type input "Pomegranate Tea"
click at [542, 172] on icon at bounding box center [538, 176] width 8 height 8
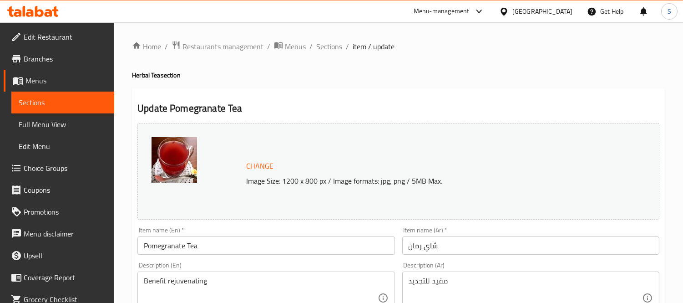
click at [248, 278] on textarea "Benefit rejuvenating" at bounding box center [260, 297] width 233 height 43
paste textarea "Refreshing and fruity herbal infusion."
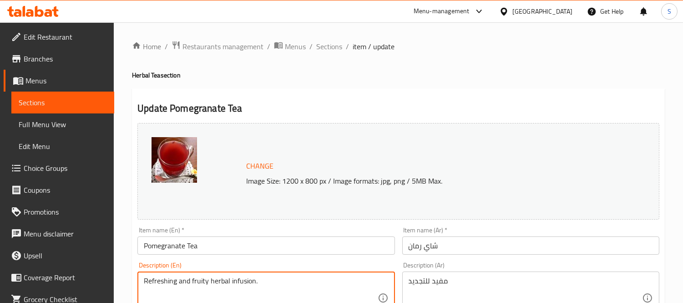
type textarea "Refreshing and fruity herbal infusion."
click at [430, 272] on div "مفيد للتجديد Description (Ar)" at bounding box center [530, 297] width 257 height 53
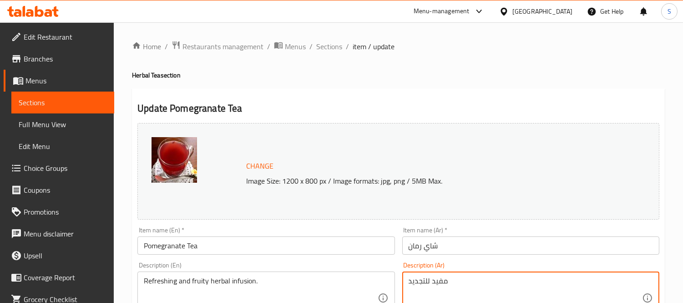
click at [428, 278] on textarea "مفيد للتجديد" at bounding box center [525, 297] width 233 height 43
paste textarea "منقوع عشبي منعش وفاكهي"
type textarea "منقوع عشبي منعش وفاكهي"
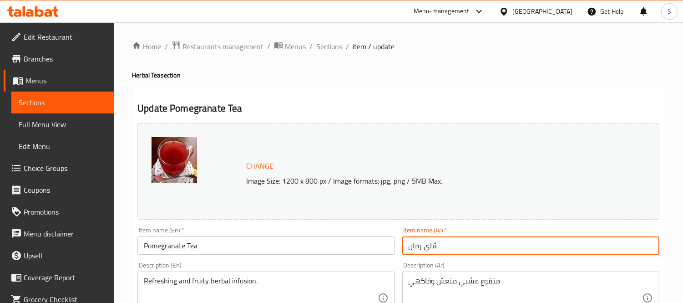
click at [458, 246] on input "شاي رمان" at bounding box center [530, 245] width 257 height 18
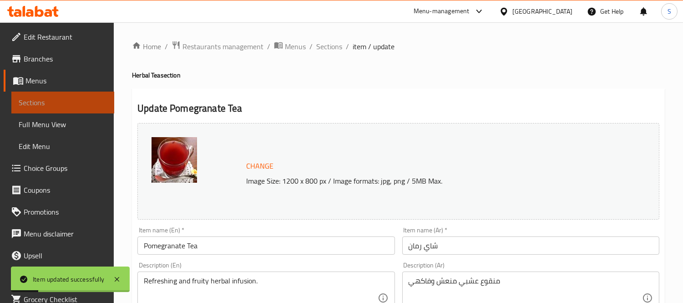
click at [64, 100] on span "Sections" at bounding box center [63, 102] width 88 height 11
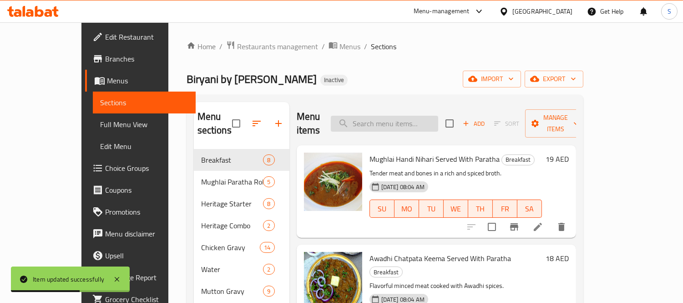
click at [421, 116] on input "search" at bounding box center [384, 124] width 107 height 16
paste input "Iced Cappuccino"
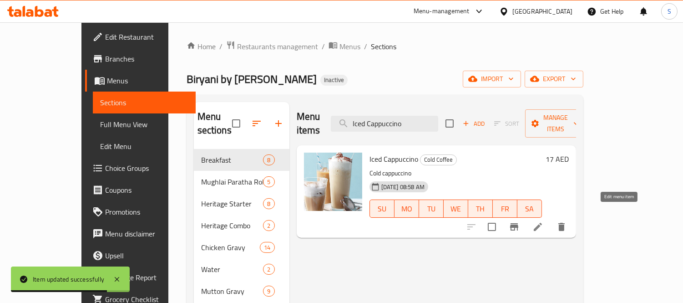
type input "Iced Cappuccino"
click at [543, 221] on icon at bounding box center [537, 226] width 11 height 11
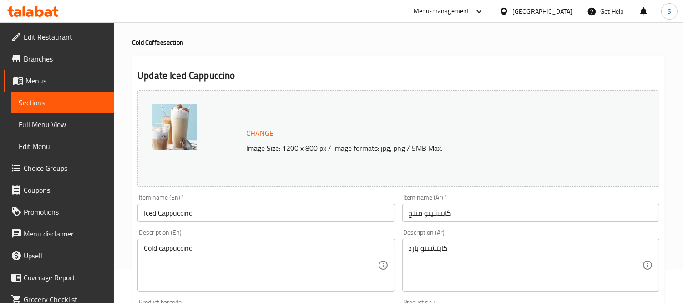
scroll to position [51, 0]
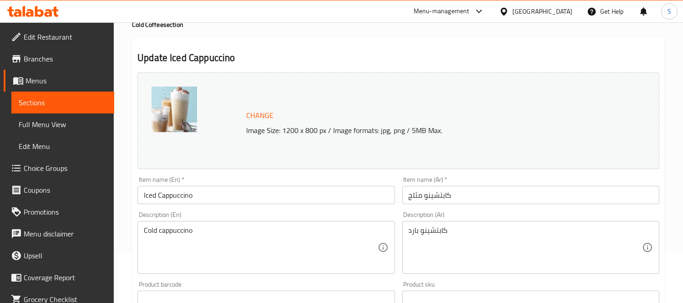
click at [321, 219] on div "Description (En) Cold cappuccino Description (En)" at bounding box center [265, 242] width 257 height 62
drag, startPoint x: 321, startPoint y: 219, endPoint x: 312, endPoint y: 229, distance: 13.2
click at [321, 219] on div "Description (En) Cold cappuccino Description (En)" at bounding box center [265, 242] width 257 height 62
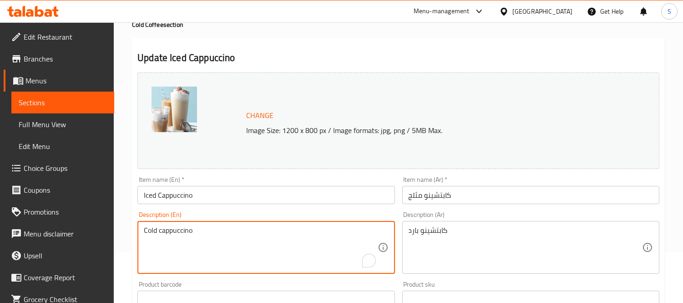
click at [309, 234] on textarea "Cold cappuccino" at bounding box center [260, 247] width 233 height 43
paste textarea "Made with rich espresso, velvety frothed milk and a touch of sweet vanilla syru…"
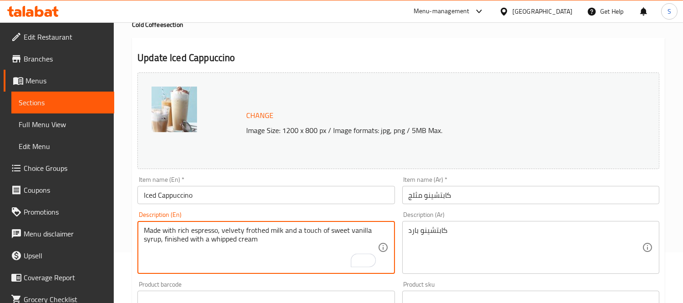
type textarea "Made with rich espresso, velvety frothed milk and a touch of sweet vanilla syru…"
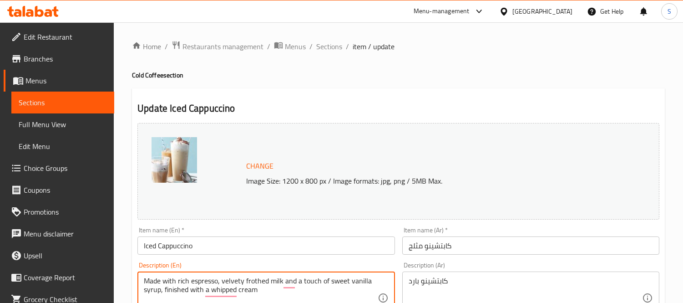
scroll to position [51, 0]
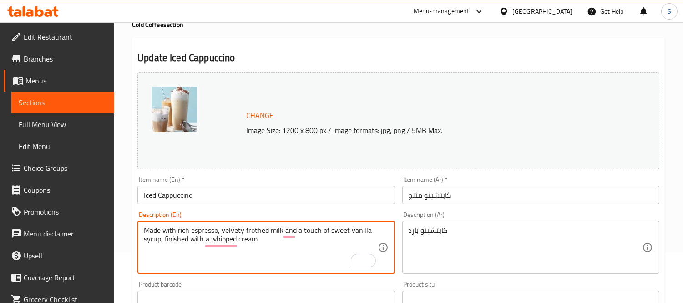
click at [264, 230] on textarea "Made with rich espresso, velvety frothed milk and a touch of sweet vanilla syru…" at bounding box center [260, 247] width 233 height 43
click at [265, 231] on textarea "Made with rich espresso, velvety frothed milk and a touch of sweet vanilla syru…" at bounding box center [260, 247] width 233 height 43
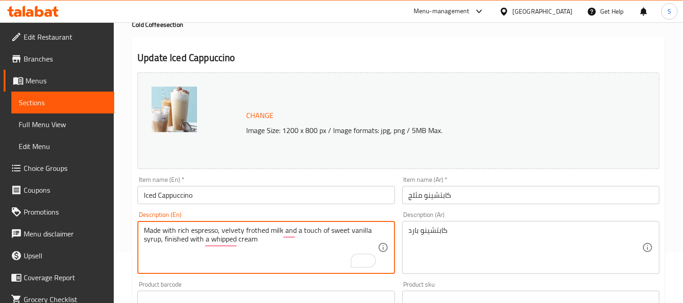
paste textarea "Blended coffee drink made with espresso, milk, and ice."
type textarea "Blended coffee drink made with espresso, milk, and ice."
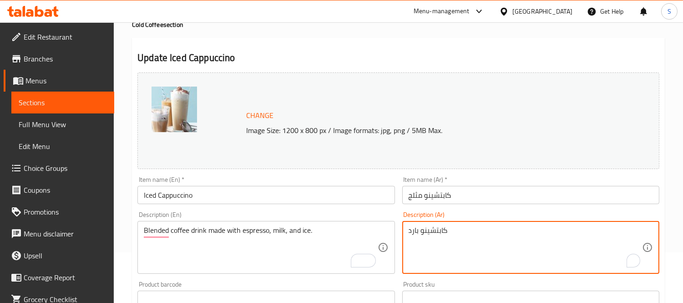
click at [441, 230] on textarea "كابتشينو بارد" at bounding box center [525, 247] width 233 height 43
paste textarea "شروب قهوة ممزوج مصنوع من الإسبريسو والحليب والثلج"
type textarea "مشروب قهوة ممزوج مصنوع من الإسبريسو والحليب والثلج"
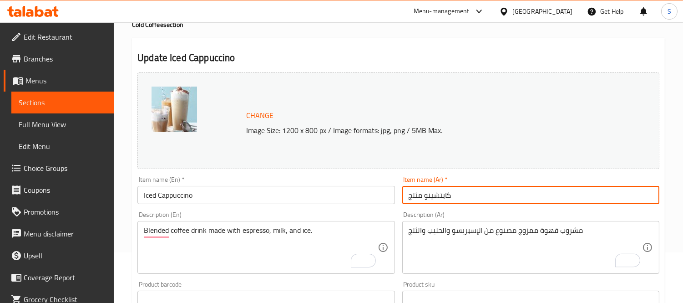
click at [561, 189] on input "كابتشينو مثلج" at bounding box center [530, 195] width 257 height 18
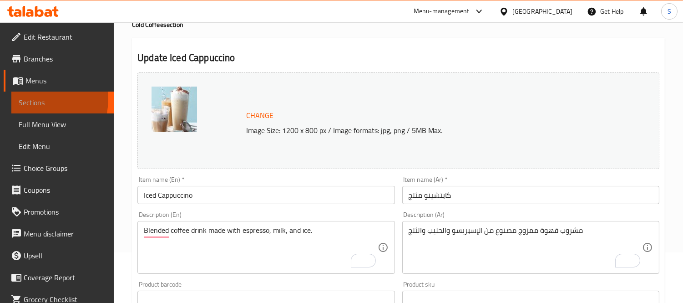
click at [30, 99] on span "Sections" at bounding box center [63, 102] width 88 height 11
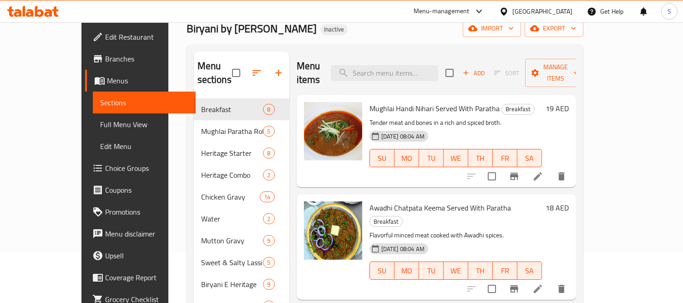
click at [312, 167] on div at bounding box center [333, 140] width 66 height 85
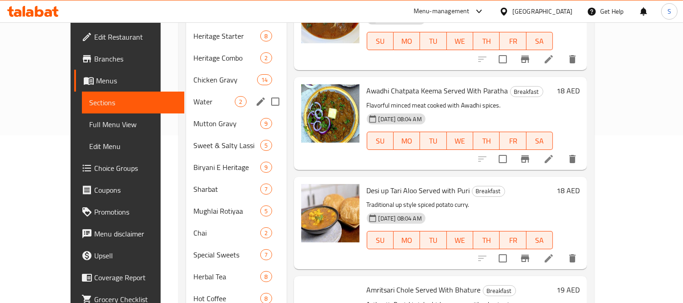
scroll to position [233, 0]
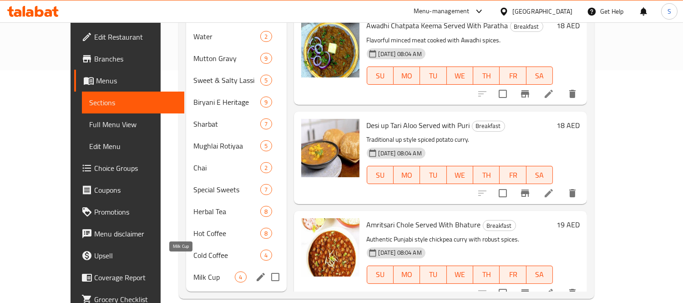
click at [193, 271] on span "Milk Cup" at bounding box center [213, 276] width 41 height 11
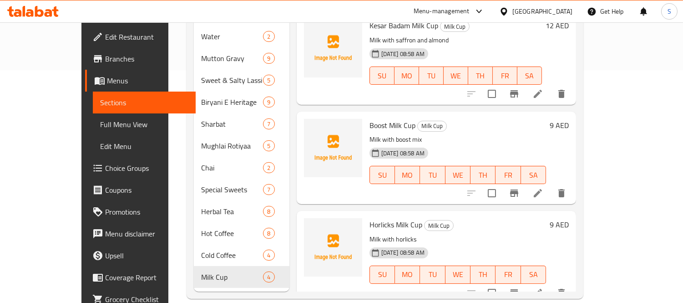
scroll to position [12, 0]
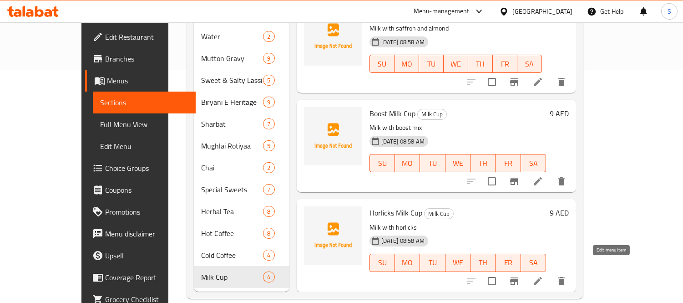
click at [542, 277] on icon at bounding box center [538, 281] width 8 height 8
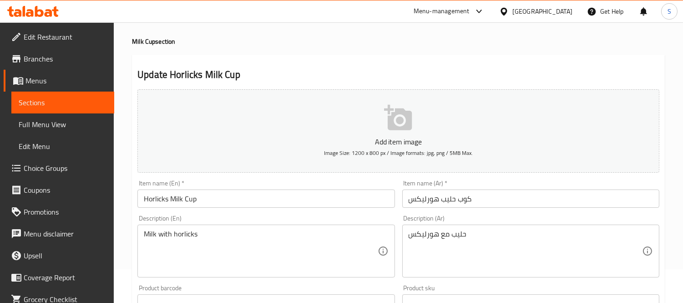
scroll to position [51, 0]
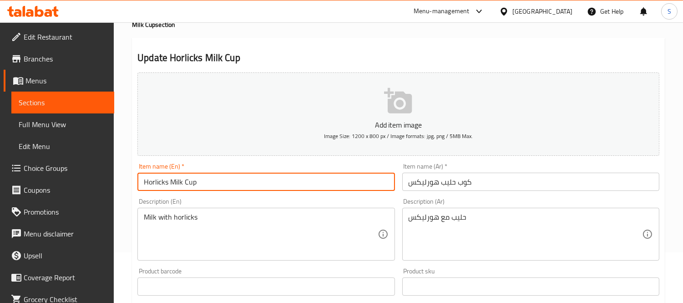
click at [197, 178] on input "Horlicks Milk Cup" at bounding box center [265, 181] width 257 height 18
click at [33, 130] on span "Full Menu View" at bounding box center [63, 124] width 88 height 11
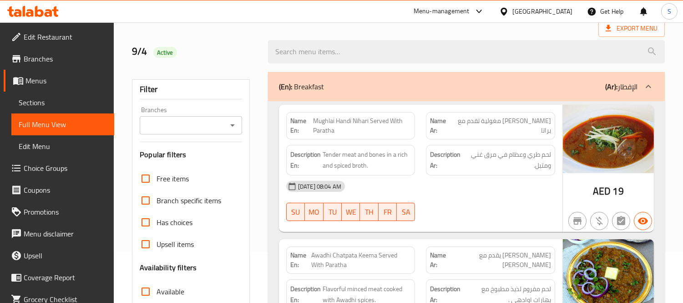
click at [463, 205] on div "04-09-2025 08:04 AM SU MO TU WE TH FR SA" at bounding box center [421, 200] width 280 height 51
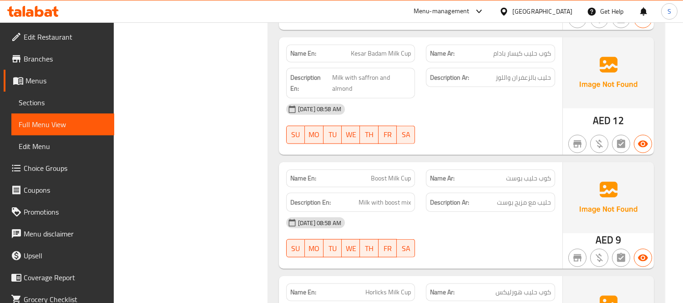
scroll to position [14224, 0]
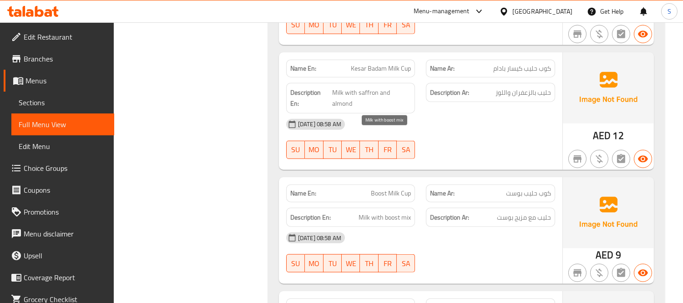
click at [407, 212] on span "Milk with boost mix" at bounding box center [385, 217] width 52 height 11
copy span "mix"
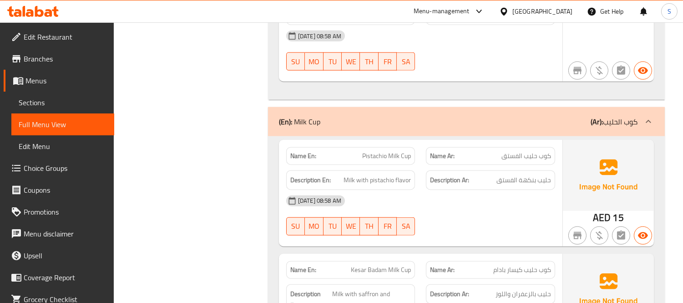
scroll to position [14022, 0]
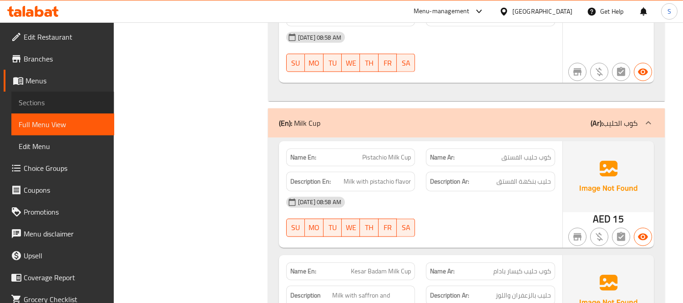
click at [68, 99] on span "Sections" at bounding box center [63, 102] width 88 height 11
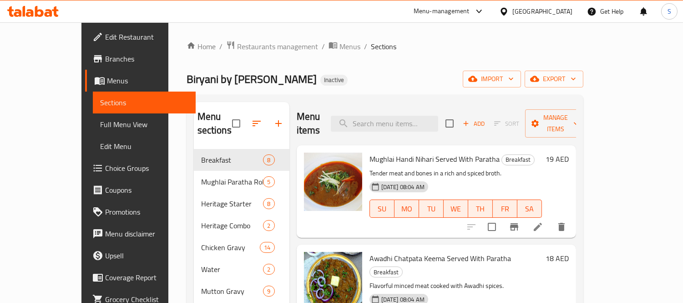
click at [430, 126] on div "Menu items Add Sort Manage items" at bounding box center [436, 123] width 279 height 43
click at [432, 117] on input "search" at bounding box center [384, 124] width 107 height 16
paste input "Horlicks Milk"
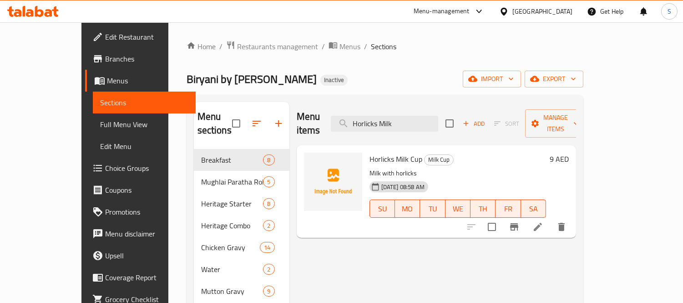
type input "Horlicks Milk"
click at [543, 221] on icon at bounding box center [537, 226] width 11 height 11
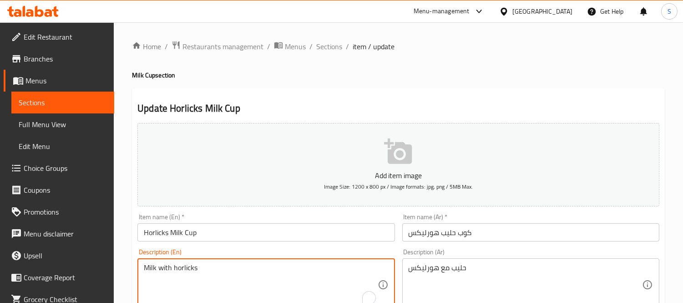
click at [208, 269] on textarea "Milk with horlicks" at bounding box center [260, 284] width 233 height 43
paste textarea "A comforting Horlicks milk drink."
type textarea "A comforting Horlicks milk drink."
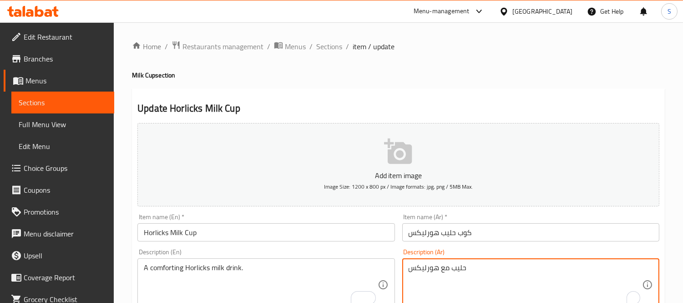
click at [510, 275] on textarea "حليب مع هورليكس" at bounding box center [525, 284] width 233 height 43
paste textarea "مشروب حليب هورليكس مريح."
type textarea "مشروب حليب هورليكس مريح."
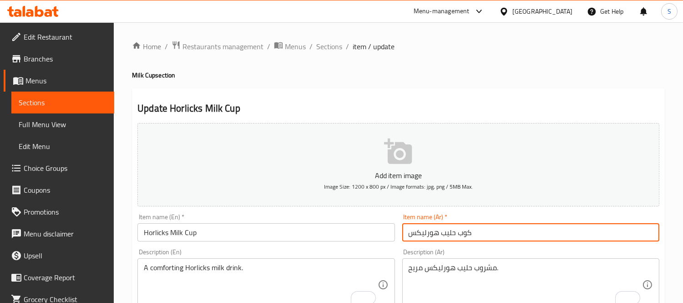
click at [507, 229] on input "كوب حليب هورليكس" at bounding box center [530, 232] width 257 height 18
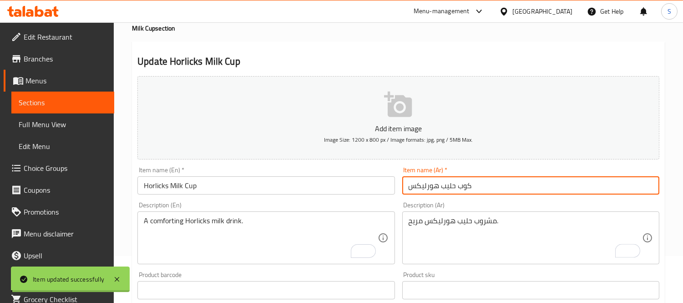
scroll to position [101, 0]
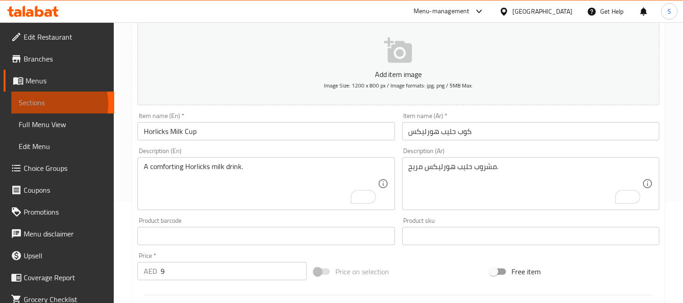
click at [44, 104] on span "Sections" at bounding box center [63, 102] width 88 height 11
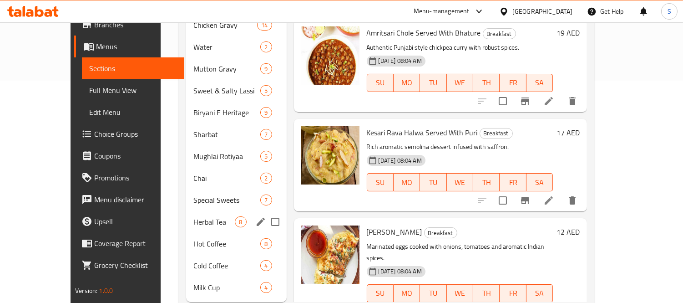
scroll to position [233, 0]
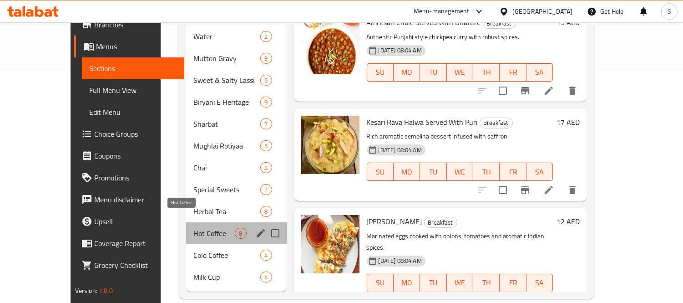
click at [190, 224] on div "Hot Coffee 8" at bounding box center [236, 233] width 100 height 22
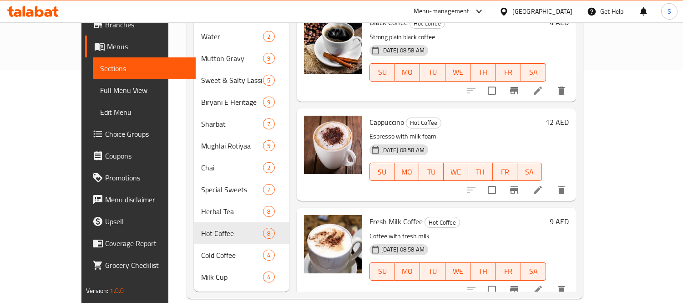
click at [494, 215] on div "Fresh Milk Coffee Hot Coffee Coffee with fresh milk 04-09-2025 08:58 AM SU MO T…" at bounding box center [458, 253] width 184 height 85
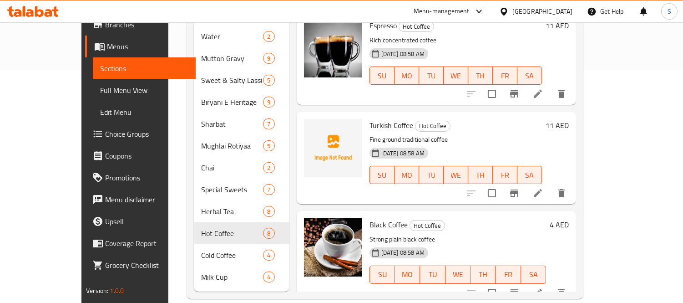
click at [297, 135] on div "Turkish Coffee Hot Coffee Fine ground traditional coffee 04-09-2025 08:58 AM SU…" at bounding box center [436, 157] width 279 height 92
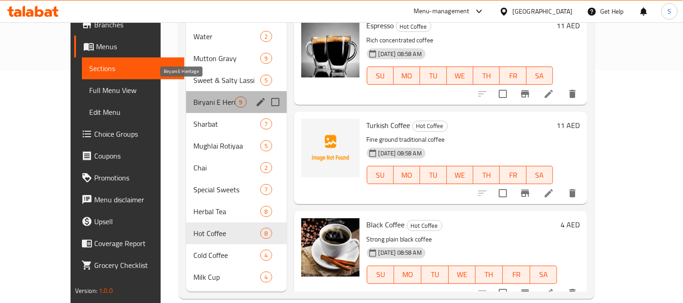
click at [193, 96] on span "Biryani E Heritage" at bounding box center [213, 101] width 41 height 11
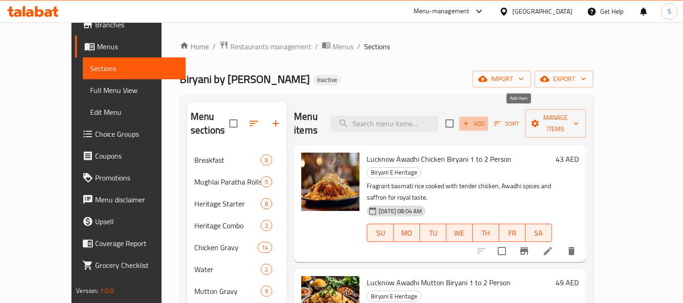
click at [486, 118] on span "Add" at bounding box center [473, 123] width 25 height 10
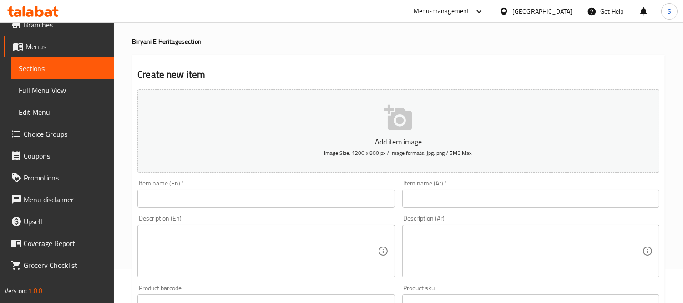
scroll to position [51, 0]
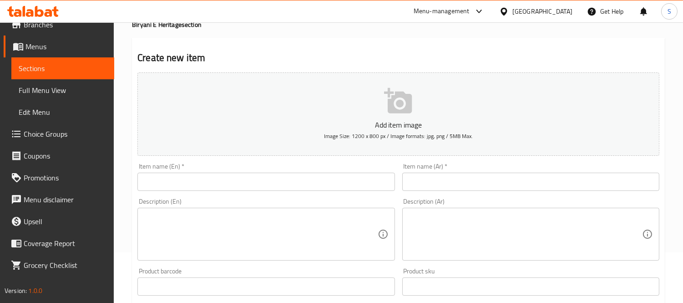
click at [267, 183] on input "text" at bounding box center [265, 181] width 257 height 18
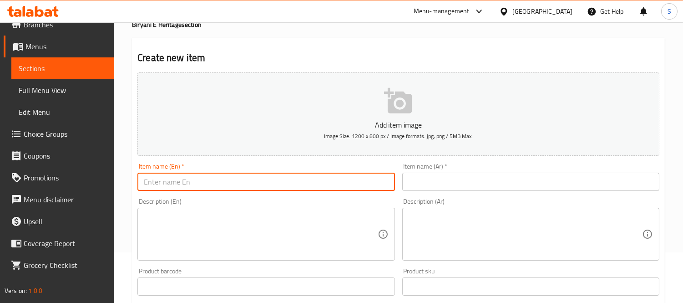
paste input "Jeera Tadka Rice or plain rice"
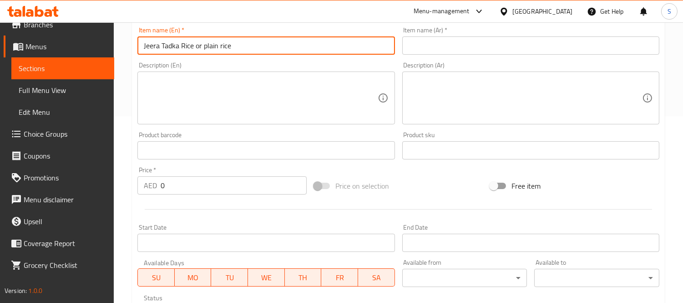
scroll to position [202, 0]
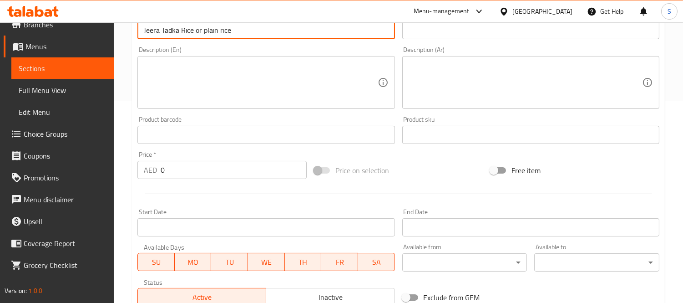
type input "Jeera Tadka Rice or plain rice"
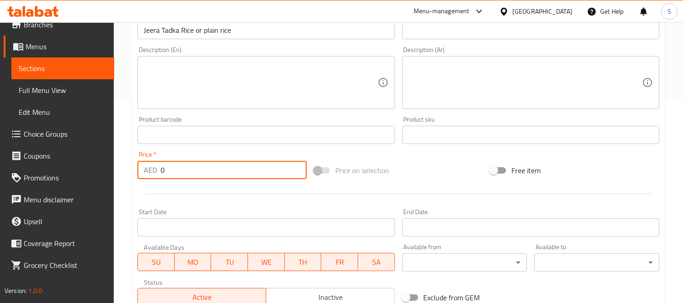
drag, startPoint x: 164, startPoint y: 170, endPoint x: 147, endPoint y: 168, distance: 17.3
click at [147, 168] on div "AED 0 Price *" at bounding box center [221, 170] width 169 height 18
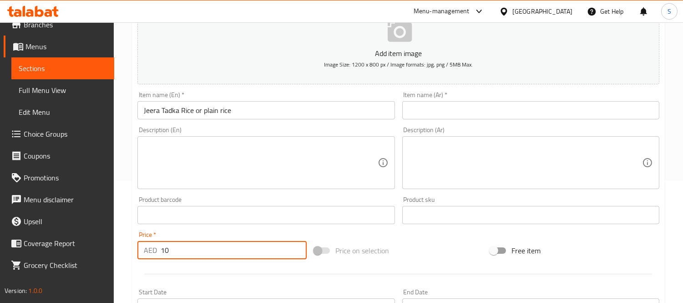
scroll to position [101, 0]
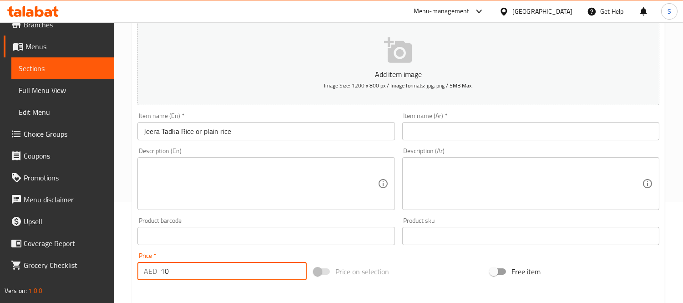
type input "10"
click at [305, 125] on input "Jeera Tadka Rice or plain rice" at bounding box center [265, 131] width 257 height 18
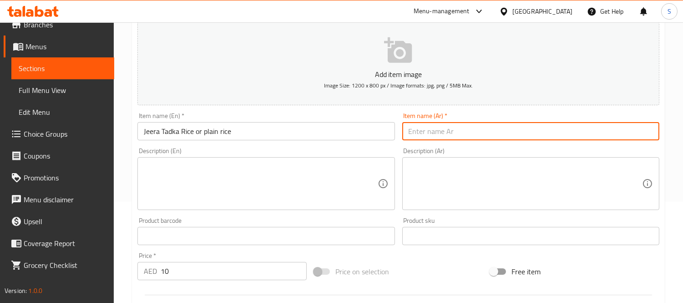
click at [475, 129] on input "text" at bounding box center [530, 131] width 257 height 18
paste input "أرز جيرا تادكا أو أرز عادي"
type input "أرز جيرا تادكا أو أرز عادي"
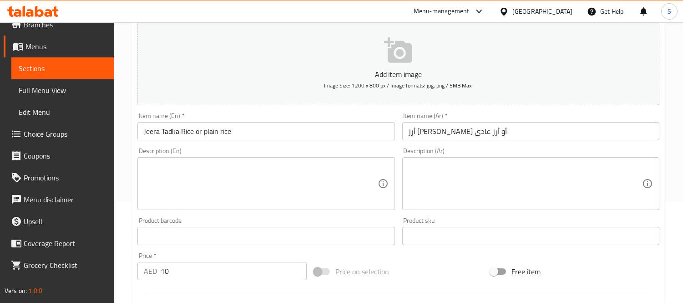
click at [216, 176] on textarea at bounding box center [260, 183] width 233 height 43
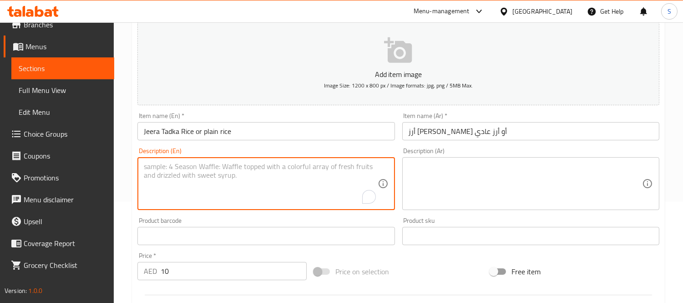
paste textarea "Flavor of cumin rice"
type textarea "Flavor of cumin rice"
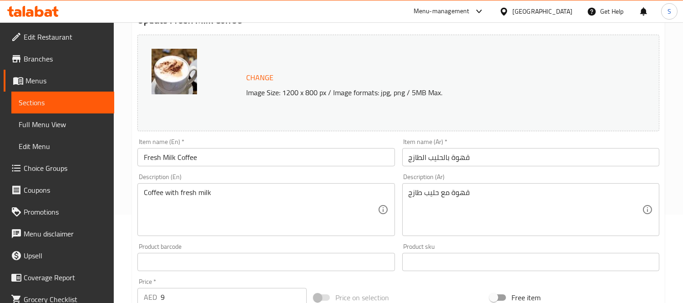
scroll to position [101, 0]
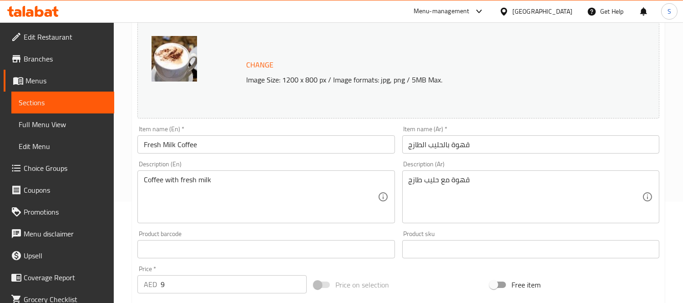
click at [221, 142] on input "Fresh Milk Coffee" at bounding box center [265, 144] width 257 height 18
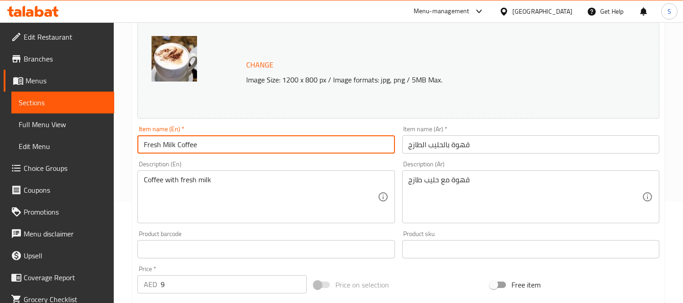
click at [221, 142] on input "Fresh Milk Coffee" at bounding box center [265, 144] width 257 height 18
click at [162, 149] on input "Fresh Milk Coffee" at bounding box center [265, 144] width 257 height 18
click at [168, 145] on input "Fresh Milk Coffee" at bounding box center [265, 144] width 257 height 18
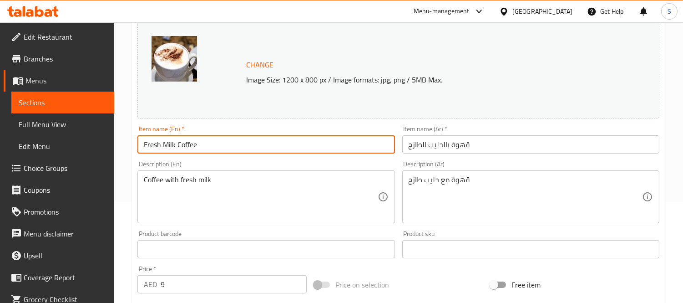
click at [168, 145] on input "Fresh Milk Coffee" at bounding box center [265, 144] width 257 height 18
click at [239, 179] on textarea "Coffee with fresh milk" at bounding box center [260, 196] width 233 height 43
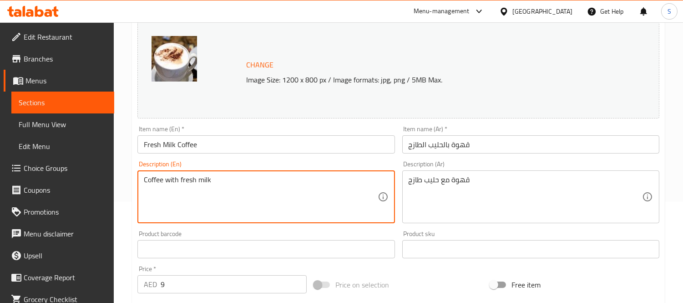
click at [239, 179] on textarea "Coffee with fresh milk" at bounding box center [260, 196] width 233 height 43
click at [200, 187] on textarea "Coffee with fresh milk" at bounding box center [260, 196] width 233 height 43
click at [184, 178] on textarea "Coffee with fresh milk" at bounding box center [260, 196] width 233 height 43
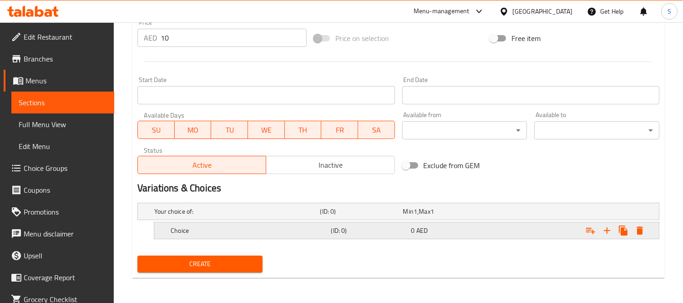
scroll to position [34, 0]
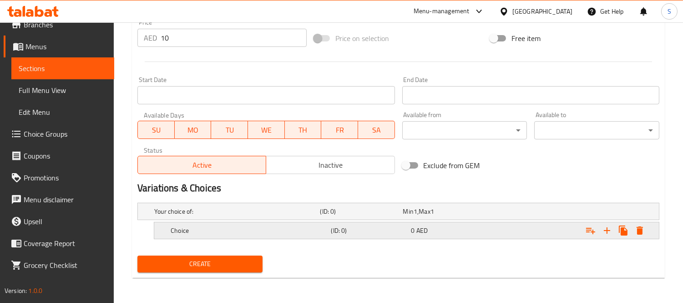
click at [280, 226] on h5 "Choice" at bounding box center [249, 230] width 157 height 9
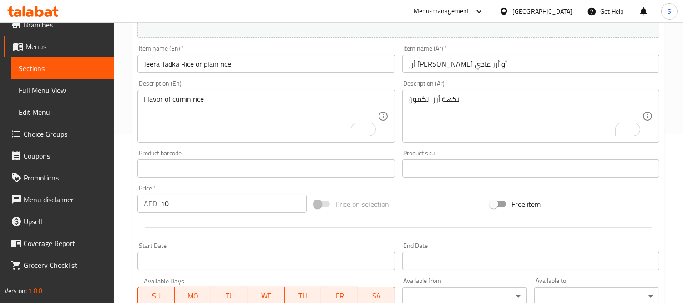
scroll to position [81, 0]
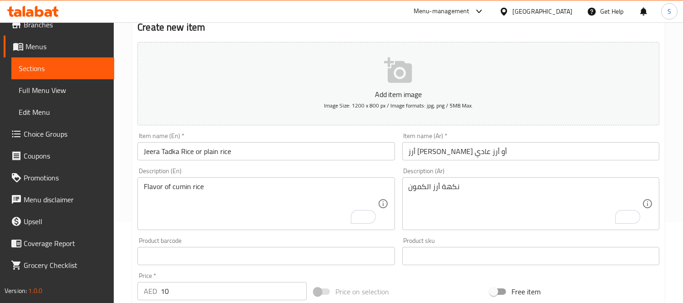
click at [214, 157] on input "Jeera Tadka Rice or plain rice" at bounding box center [265, 151] width 257 height 18
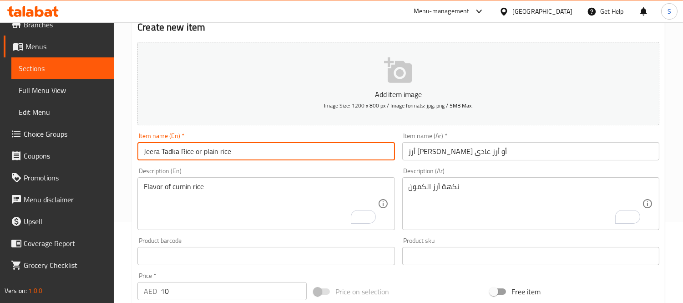
click at [214, 157] on input "Jeera Tadka Rice or plain rice" at bounding box center [265, 151] width 257 height 18
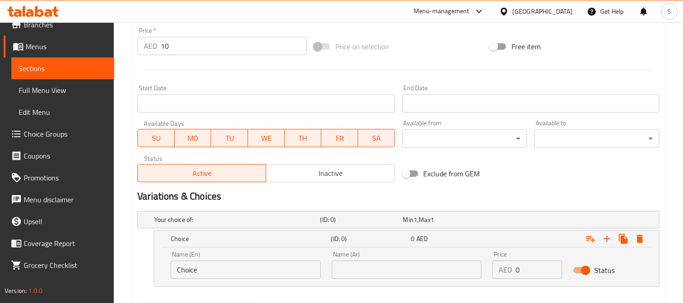
scroll to position [334, 0]
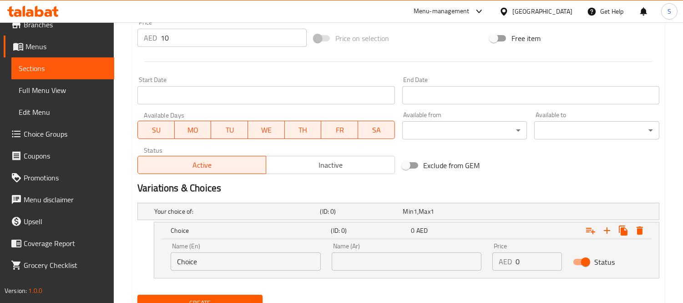
click at [197, 261] on input "Choice" at bounding box center [246, 261] width 150 height 18
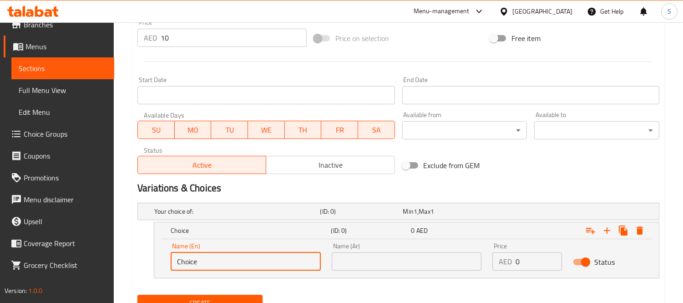
click at [197, 261] on input "Choice" at bounding box center [246, 261] width 150 height 18
paste input "plain"
type input "plain"
click at [439, 261] on input "text" at bounding box center [407, 261] width 150 height 18
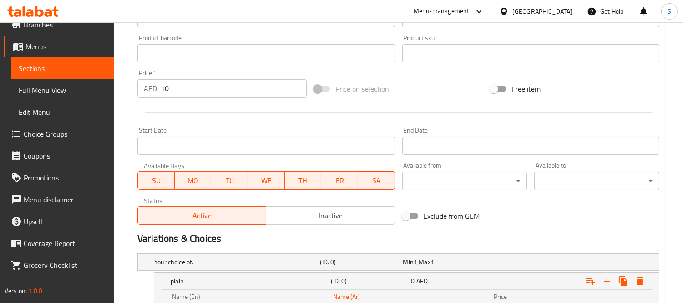
scroll to position [373, 0]
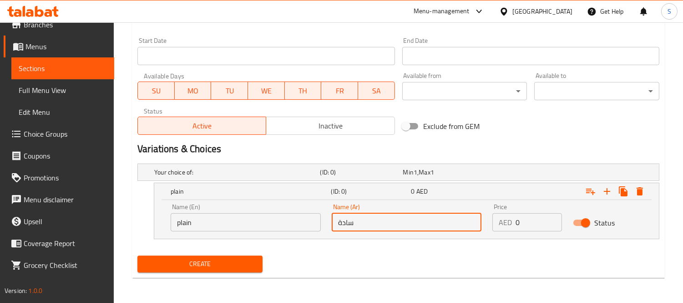
type input "سادة"
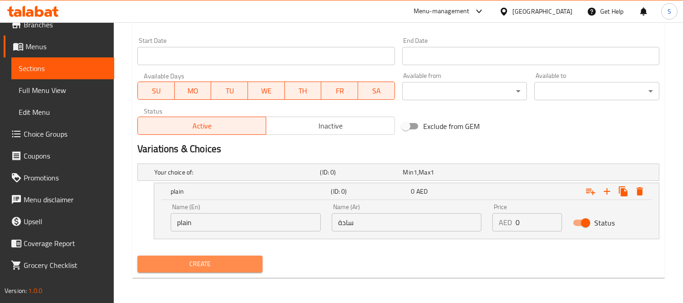
click at [244, 266] on span "Create" at bounding box center [200, 263] width 111 height 11
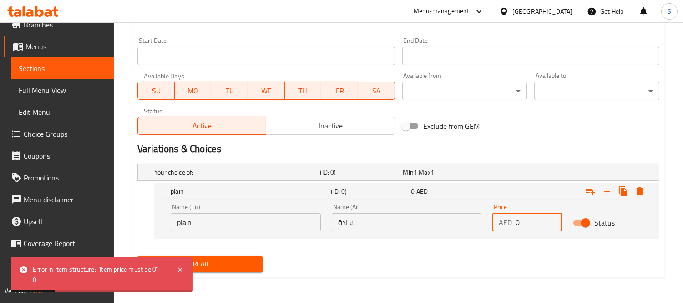
drag, startPoint x: 526, startPoint y: 224, endPoint x: 498, endPoint y: 221, distance: 27.9
click at [498, 221] on div "AED 0 Price" at bounding box center [527, 222] width 70 height 18
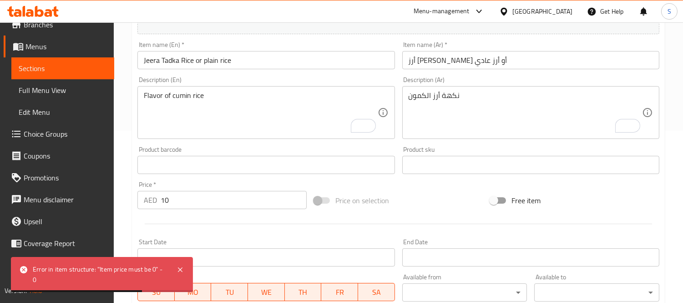
scroll to position [171, 0]
type input "9"
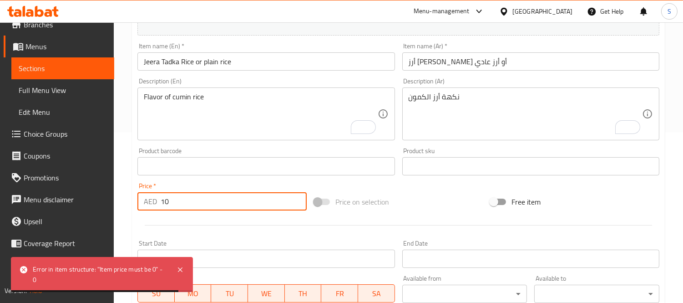
drag, startPoint x: 196, startPoint y: 201, endPoint x: 138, endPoint y: 199, distance: 57.3
click at [138, 199] on div "AED 10 Price *" at bounding box center [221, 201] width 169 height 18
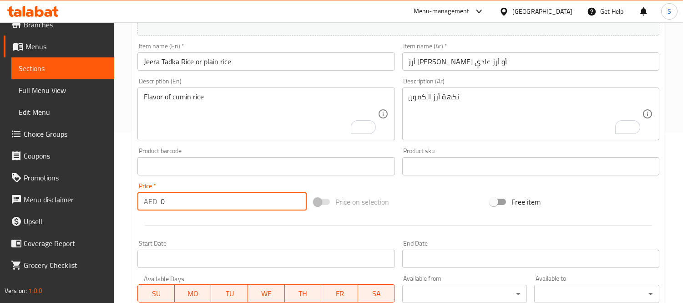
type input "0"
click at [127, 185] on div "Home / Restaurants management / Menus / Sections / item / create Biryani E Heri…" at bounding box center [398, 179] width 569 height 654
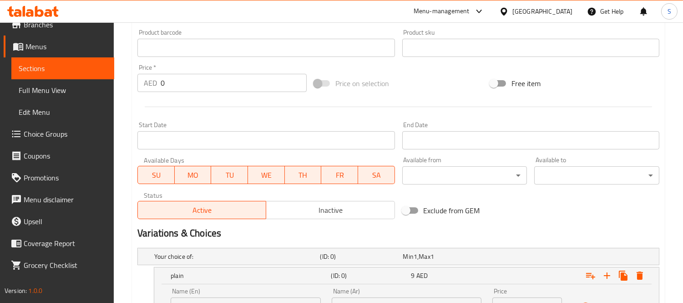
scroll to position [373, 0]
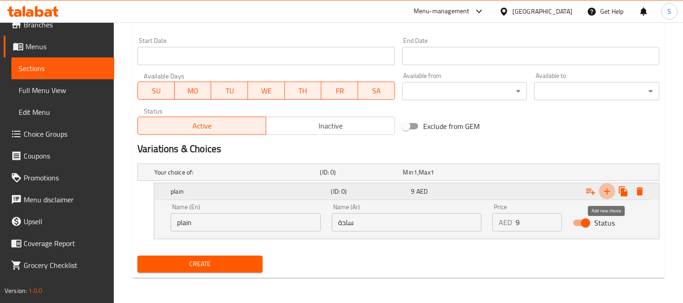
click at [607, 195] on icon "Expand" at bounding box center [607, 191] width 11 height 11
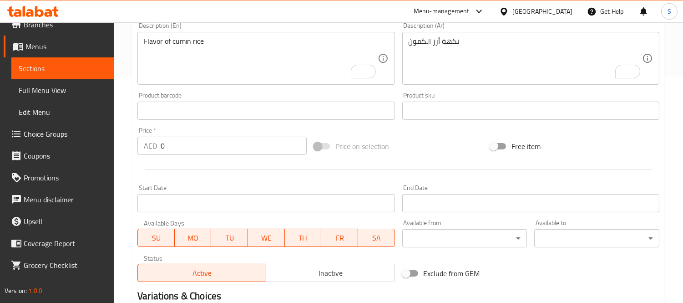
scroll to position [120, 0]
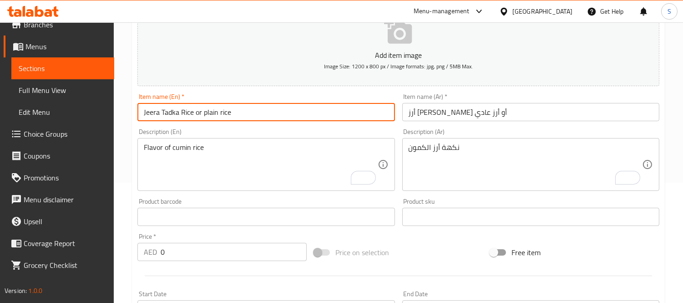
click at [167, 110] on input "Jeera Tadka Rice or plain rice" at bounding box center [265, 112] width 257 height 18
click at [167, 111] on input "Jeera Tadka Rice or plain rice" at bounding box center [265, 112] width 257 height 18
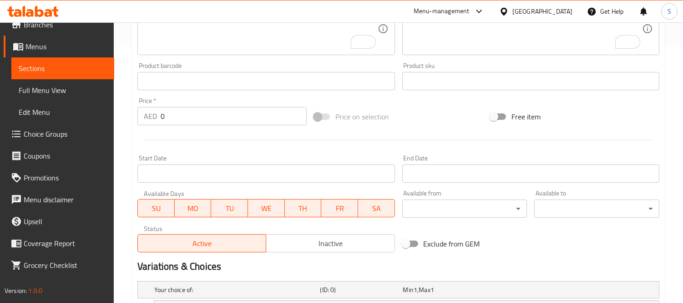
scroll to position [373, 0]
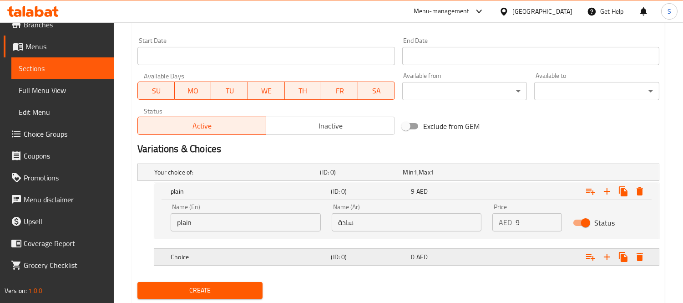
click at [190, 252] on h5 "Choice" at bounding box center [249, 256] width 157 height 9
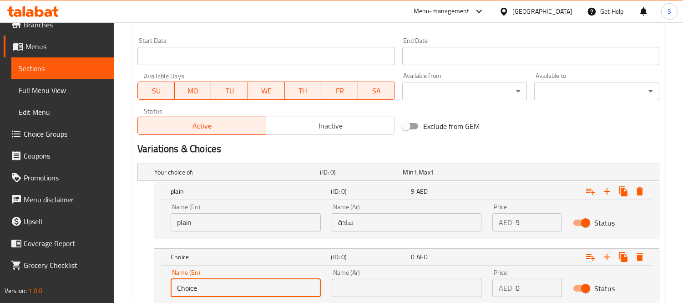
drag, startPoint x: 203, startPoint y: 290, endPoint x: 144, endPoint y: 283, distance: 59.6
click at [144, 283] on div "Choice (ID: 0) 0 AED Name (En) Choice Name (En) Name (Ar) Name (Ar) Price AED 0…" at bounding box center [398, 276] width 522 height 56
drag, startPoint x: 189, startPoint y: 280, endPoint x: 77, endPoint y: 263, distance: 113.3
click at [79, 263] on div "Edit Restaurant Branches Menus Sections Full Menu View Edit Menu Choice Groups …" at bounding box center [341, 8] width 683 height 719
paste input "Tadka"
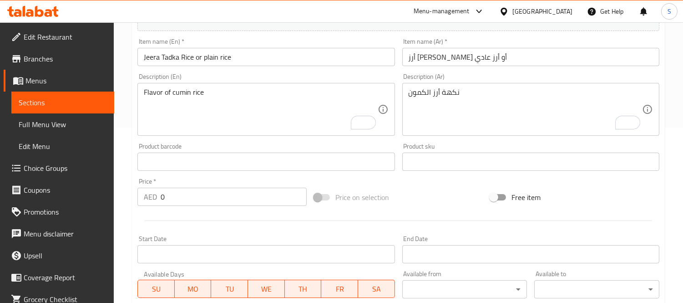
scroll to position [171, 0]
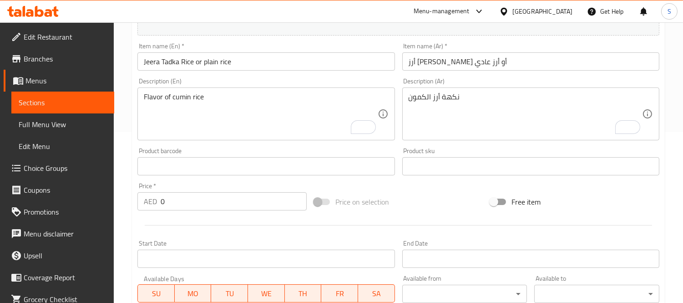
click at [448, 64] on input "أرز [PERSON_NAME] أو أرز عادي" at bounding box center [530, 61] width 257 height 18
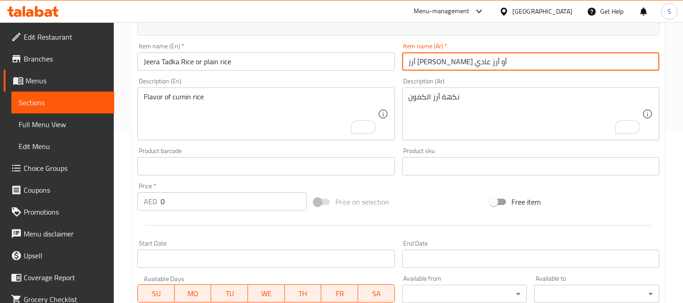
click at [448, 64] on input "أرز [PERSON_NAME] أو أرز عادي" at bounding box center [530, 61] width 257 height 18
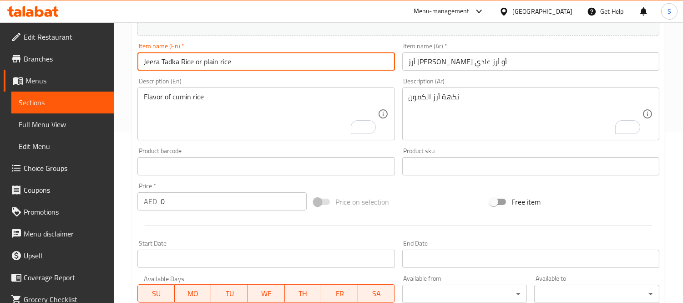
drag, startPoint x: 191, startPoint y: 64, endPoint x: 134, endPoint y: 56, distance: 57.4
click at [134, 56] on div "Item name (En)   * Jeera Tadka Rice or plain rice Item name (En) *" at bounding box center [266, 56] width 264 height 35
click at [158, 57] on input "Jeera Tadka Rice or plain rice" at bounding box center [265, 61] width 257 height 18
click at [190, 62] on input "Jeera Tadka Rice or plain rice" at bounding box center [265, 61] width 257 height 18
drag, startPoint x: 193, startPoint y: 61, endPoint x: 137, endPoint y: 56, distance: 55.7
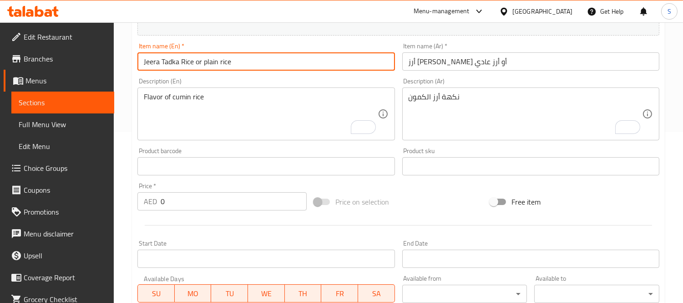
click at [137, 56] on input "Jeera Tadka Rice or plain rice" at bounding box center [265, 61] width 257 height 18
click at [151, 66] on input "Jeera Tadka Rice or plain rice" at bounding box center [265, 61] width 257 height 18
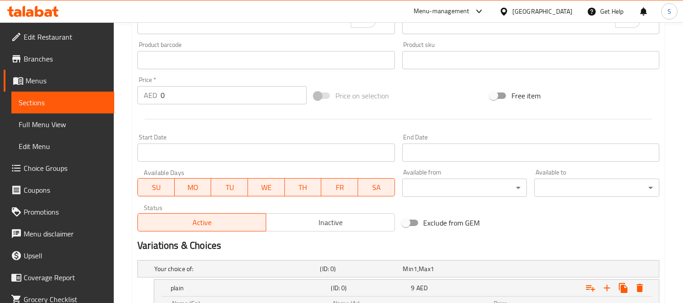
scroll to position [424, 0]
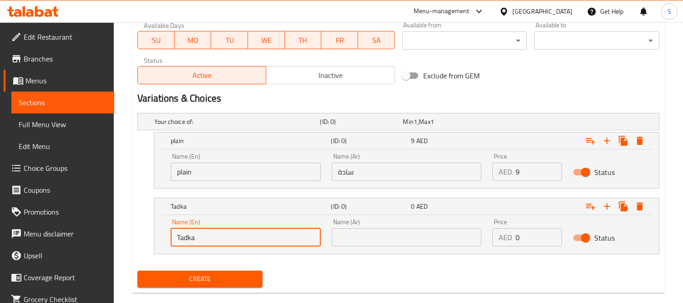
drag, startPoint x: 190, startPoint y: 230, endPoint x: 124, endPoint y: 221, distance: 66.5
paste input "Jeera"
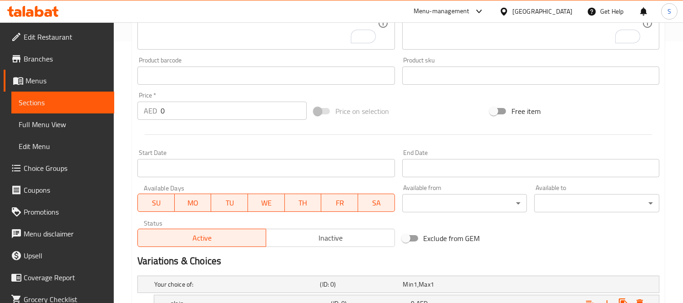
scroll to position [171, 0]
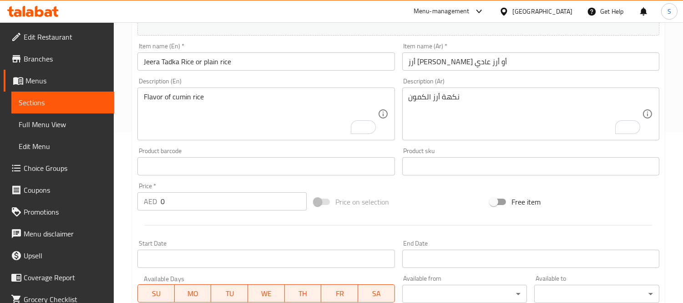
type input "Jeera"
click at [463, 66] on input "أرز [PERSON_NAME] أو أرز عادي" at bounding box center [530, 61] width 257 height 18
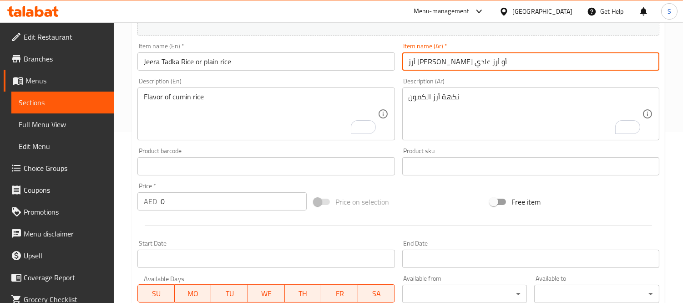
click at [463, 66] on input "أرز [PERSON_NAME] أو أرز عادي" at bounding box center [530, 61] width 257 height 18
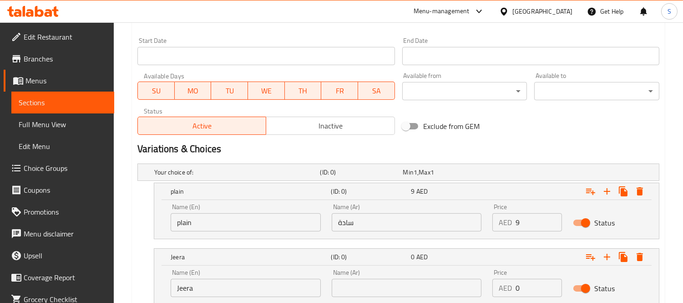
scroll to position [439, 0]
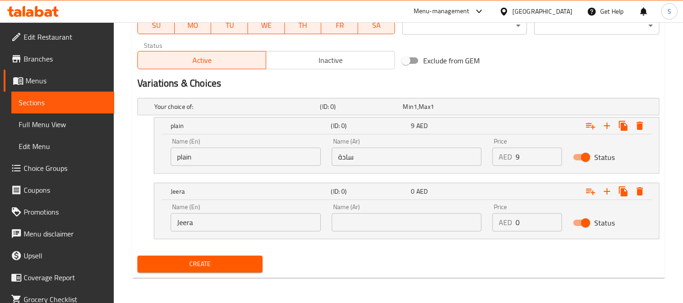
click at [356, 227] on input "text" at bounding box center [407, 222] width 150 height 18
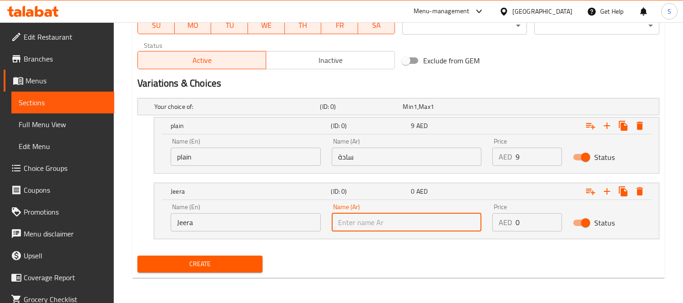
paste input "جيرا"
type input "جيرا"
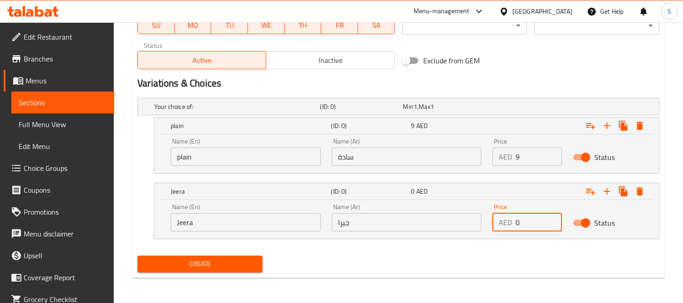
drag, startPoint x: 524, startPoint y: 220, endPoint x: 499, endPoint y: 212, distance: 26.6
click at [499, 213] on div "AED 0 Price" at bounding box center [527, 222] width 70 height 18
type input "9"
click at [233, 265] on span "Create" at bounding box center [200, 263] width 111 height 11
click at [48, 105] on span "Sections" at bounding box center [63, 102] width 88 height 11
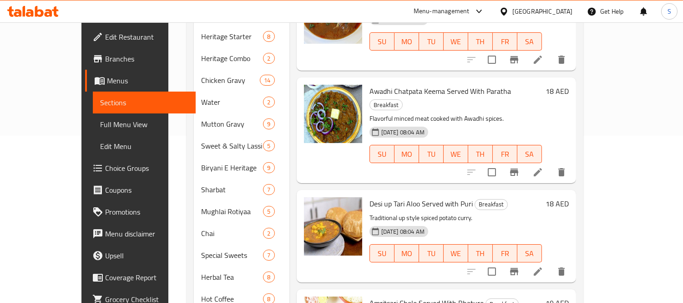
scroll to position [30, 0]
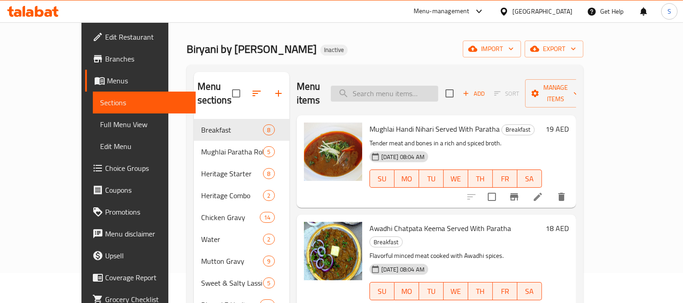
click at [416, 86] on input "search" at bounding box center [384, 94] width 107 height 16
paste input "Aslam Delhi Butter Chicken Kabab, 4 Kababs"
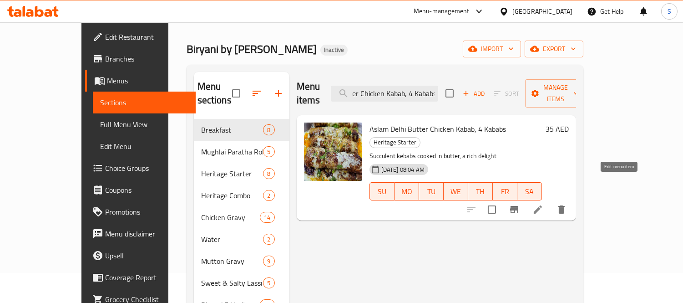
type input "Aslam Delhi Butter Chicken Kabab, 4 Kababs"
click at [543, 204] on icon at bounding box center [537, 209] width 11 height 11
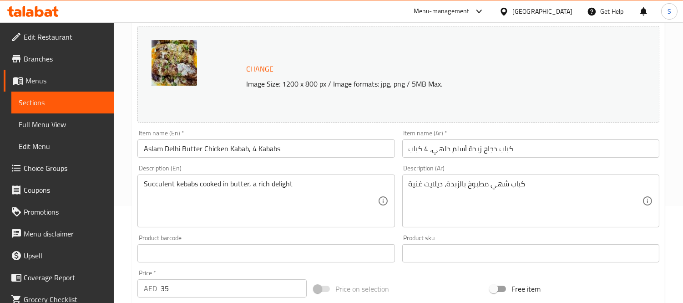
scroll to position [101, 0]
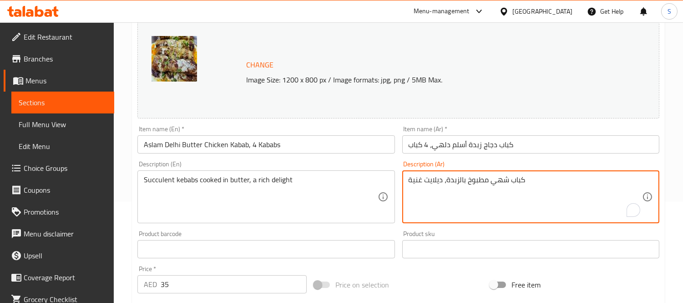
click at [500, 186] on textarea "كباب شهي مطبوخ بالزبدة، ديلايت غنية" at bounding box center [525, 196] width 233 height 43
paste textarea "صاري"
type textarea "كباب عصاري مطبوخ بالزبدة، ديلايت غنية"
click at [363, 149] on input "Aslam Delhi Butter Chicken Kabab, 4 Kababs" at bounding box center [265, 144] width 257 height 18
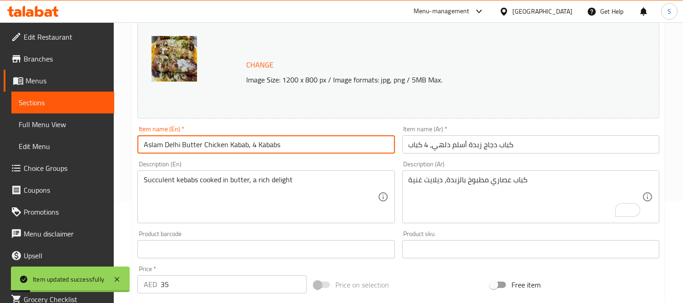
click at [65, 99] on span "Sections" at bounding box center [63, 102] width 88 height 11
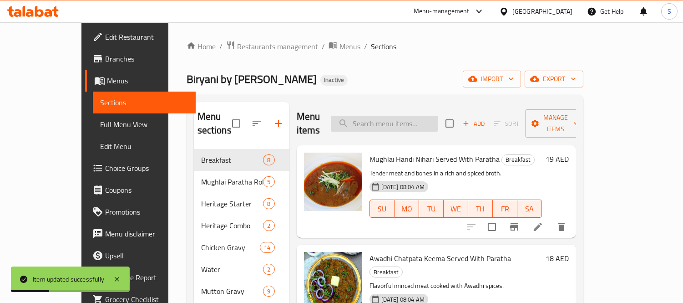
click at [431, 116] on input "search" at bounding box center [384, 124] width 107 height 16
paste input "Seekh Kabab Biryani - 2 kababs"
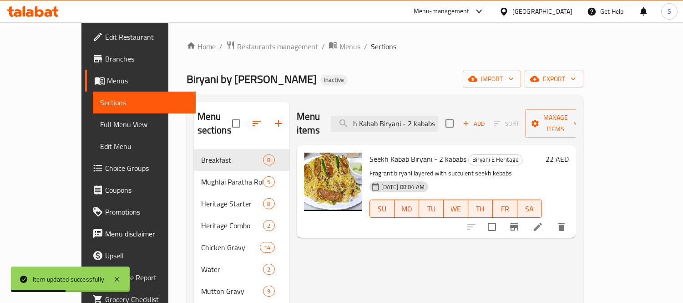
type input "Seekh Kabab Biryani - 2 kababs"
click at [543, 221] on icon at bounding box center [537, 226] width 11 height 11
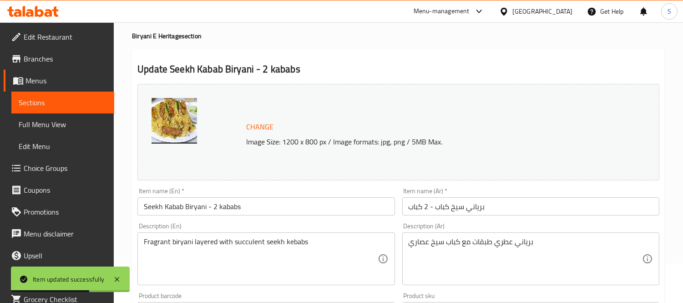
scroll to position [51, 0]
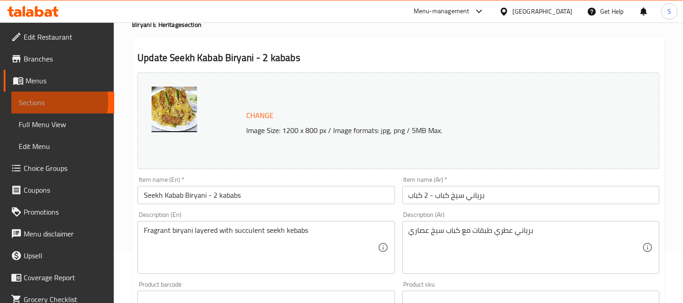
click at [49, 101] on span "Sections" at bounding box center [63, 102] width 88 height 11
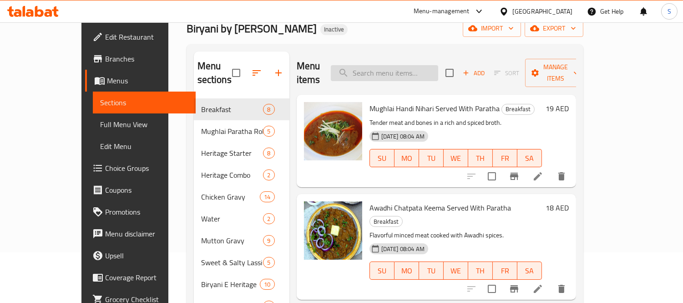
click at [420, 70] on input "search" at bounding box center [384, 73] width 107 height 16
paste input "Mutton"
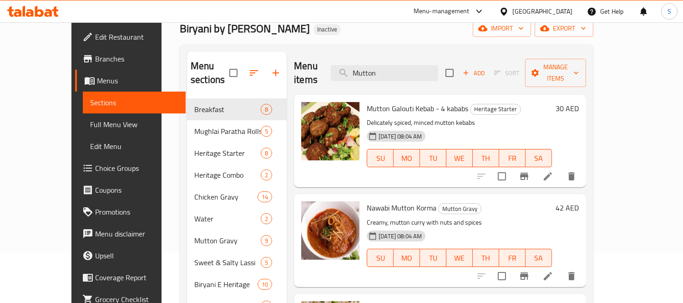
type input "Mutton"
click at [415, 65] on input "Mutton" at bounding box center [384, 73] width 107 height 16
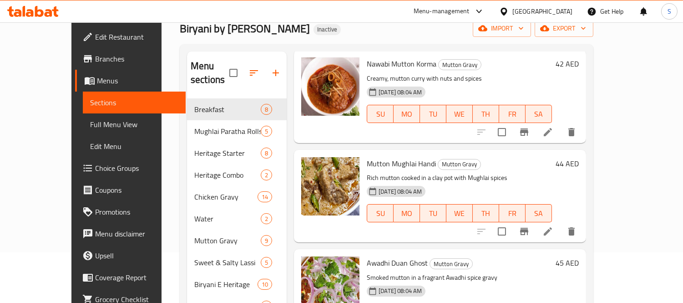
scroll to position [152, 0]
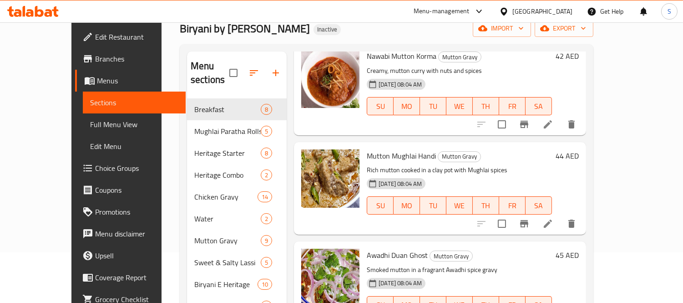
drag, startPoint x: 606, startPoint y: 106, endPoint x: 612, endPoint y: 107, distance: 6.4
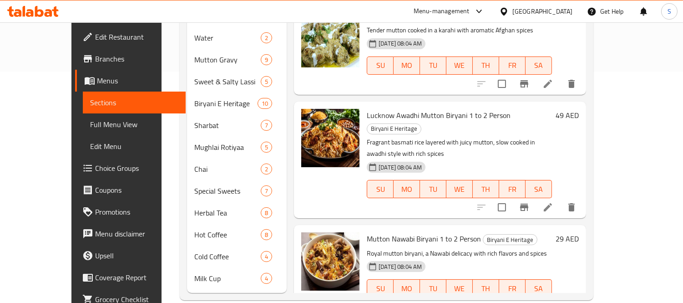
scroll to position [233, 0]
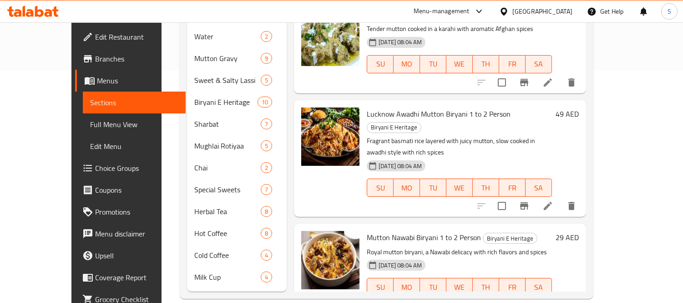
click at [582, 294] on div at bounding box center [526, 305] width 112 height 22
click at [553, 299] on icon at bounding box center [547, 304] width 11 height 11
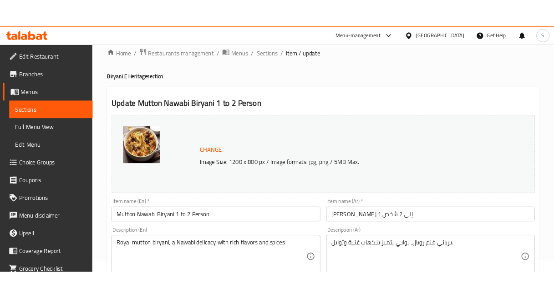
scroll to position [51, 0]
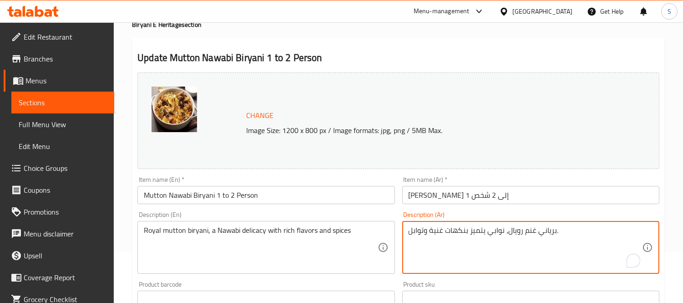
click at [528, 233] on textarea "برياني غنم رويال، نوابي يتميز بنكهات غنية وتوابل." at bounding box center [525, 247] width 233 height 43
click at [526, 233] on textarea "برياني ضأن رويال، نوابي يتميز بنكهات غنية وتوابل." at bounding box center [525, 247] width 233 height 43
click at [535, 230] on textarea "برياني ضأن رويال، نوابي يتميز بنكهات غنية وتوابل." at bounding box center [525, 247] width 233 height 43
type textarea "برياني ضأن رويال، نوابي يتميز بنكهات غنية وتوابل."
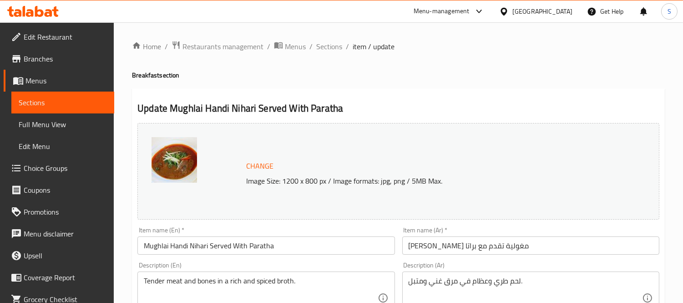
click at [36, 120] on span "Full Menu View" at bounding box center [63, 124] width 88 height 11
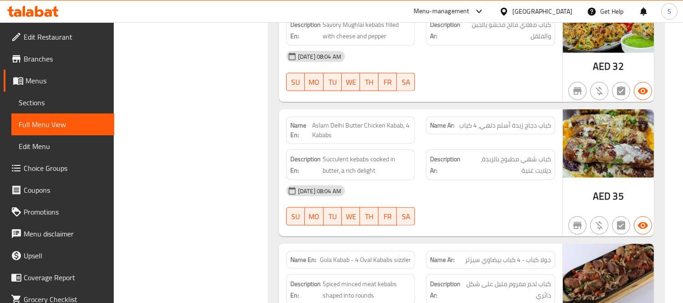
click at [369, 123] on span "Aslam Delhi Butter Chicken Kabab, 4 Kababs" at bounding box center [361, 130] width 99 height 19
copy span "Aslam Delhi Butter Chicken Kabab, 4 Kababs"
click at [366, 149] on div "Description En: Succulent kebabs cooked in butter, a rich delight" at bounding box center [350, 164] width 129 height 30
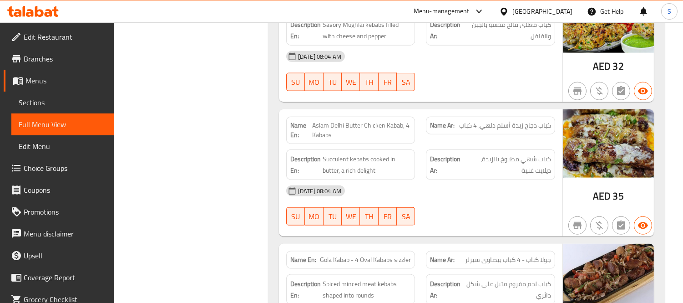
scroll to position [7761, 0]
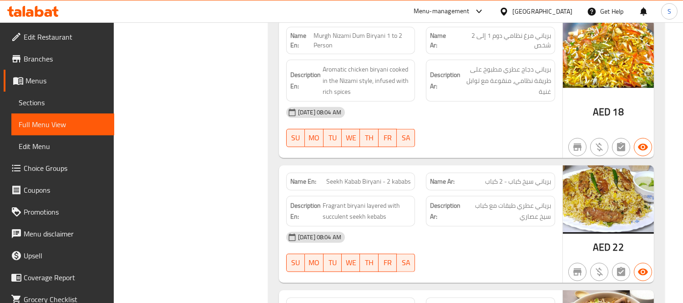
click at [374, 177] on span "Seekh Kabab Biryani - 2 kababs" at bounding box center [368, 182] width 85 height 10
copy span "Seekh Kabab Biryani - 2 kababs"
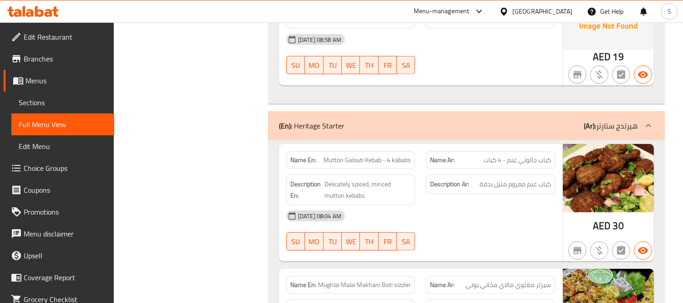
scroll to position [5267, 0]
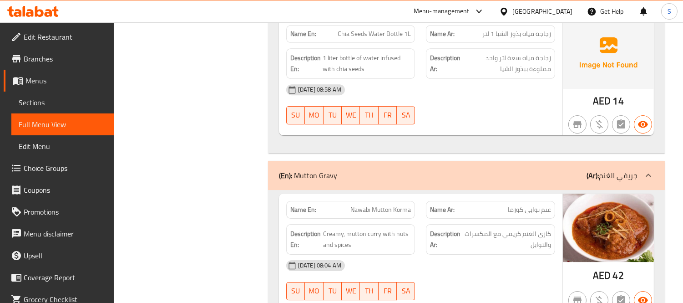
click at [501, 79] on div "04-09-2025 08:58 AM" at bounding box center [421, 90] width 280 height 22
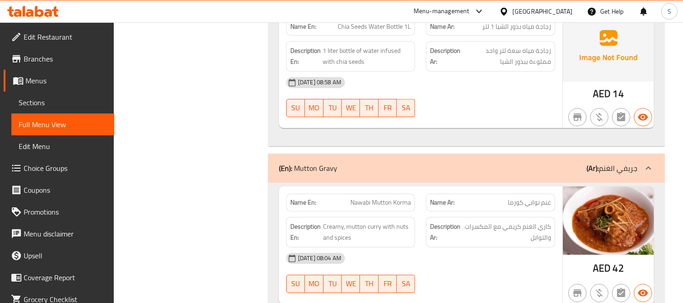
scroll to position [1816, 0]
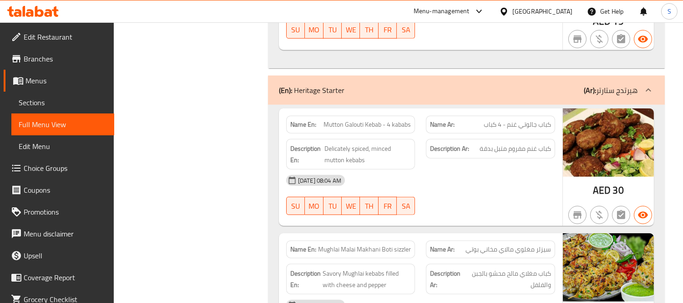
click at [374, 120] on span "Mutton Galouti Kebab - 4 kababs" at bounding box center [367, 125] width 87 height 10
copy span "Mutton Galouti Kebab - 4 kababs"
click at [333, 155] on span "Delicately spiced, minced mutton kebabs" at bounding box center [367, 154] width 86 height 22
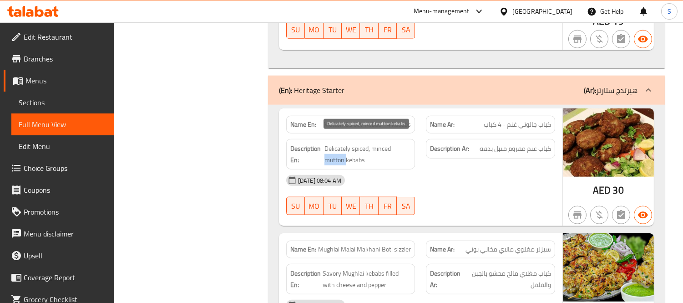
click at [333, 155] on span "Delicately spiced, minced mutton kebabs" at bounding box center [367, 154] width 86 height 22
copy span "mutton"
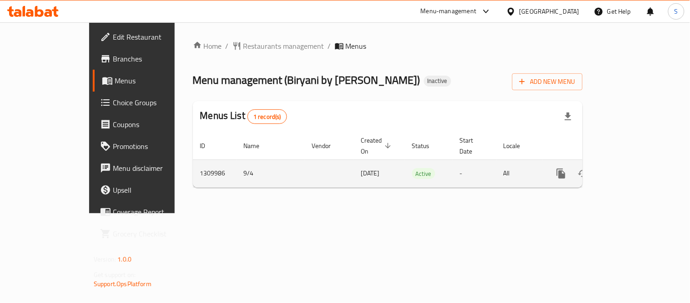
click at [632, 168] on icon "enhanced table" at bounding box center [627, 173] width 11 height 11
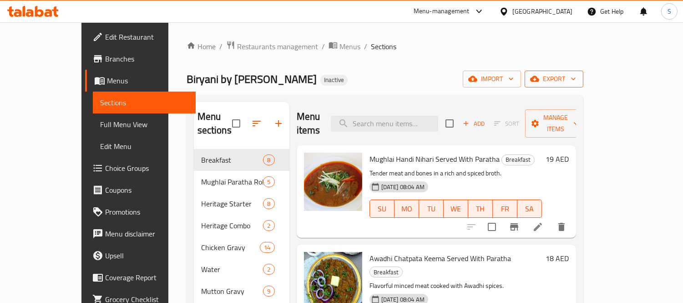
click at [576, 74] on span "export" at bounding box center [554, 78] width 44 height 11
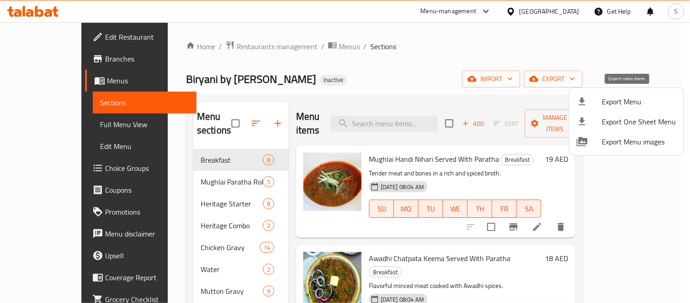
click at [616, 93] on li "Export Menu" at bounding box center [627, 101] width 114 height 20
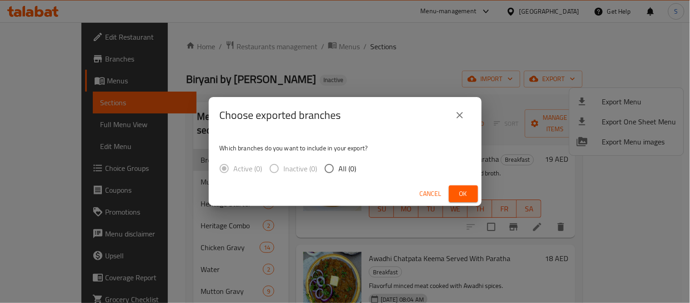
click at [349, 167] on span "All (0)" at bounding box center [348, 168] width 18 height 11
click at [339, 167] on input "All (0)" at bounding box center [329, 168] width 19 height 19
radio input "true"
click at [453, 190] on button "Ok" at bounding box center [463, 193] width 29 height 17
